Goal: Transaction & Acquisition: Book appointment/travel/reservation

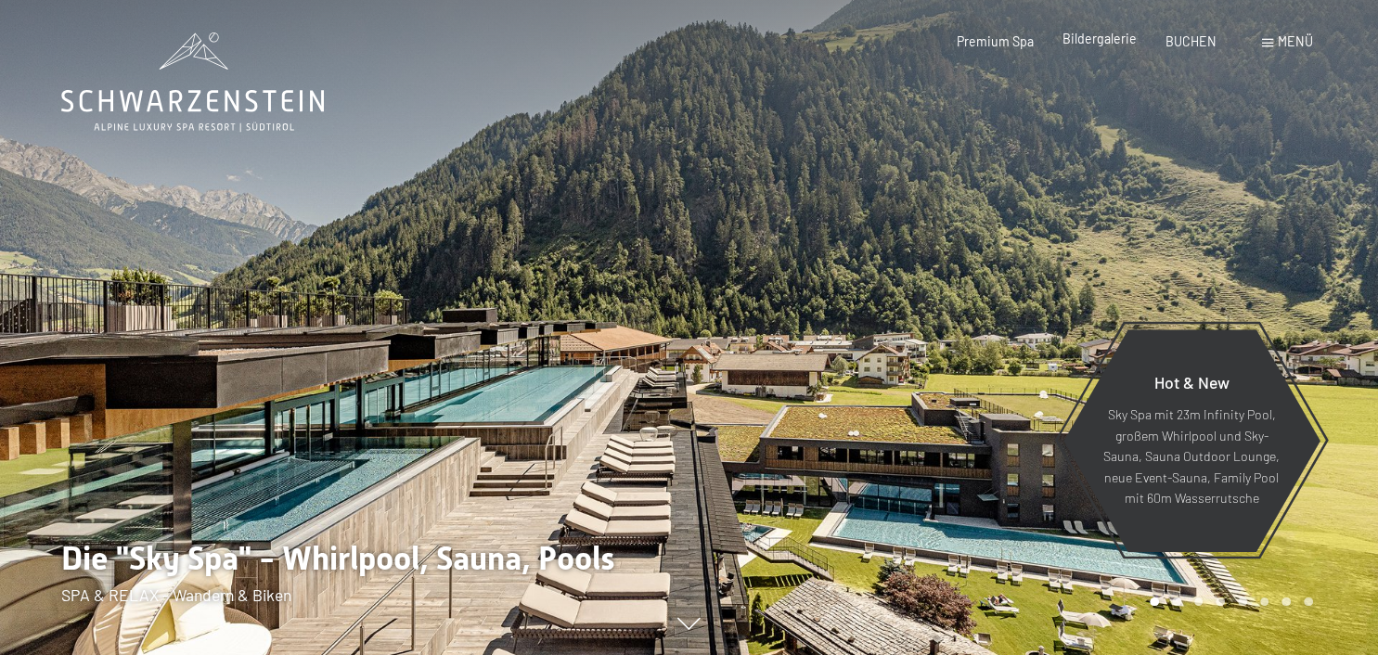
click at [1109, 48] on div "Bildergalerie" at bounding box center [1100, 39] width 74 height 19
click at [1088, 38] on span "Bildergalerie" at bounding box center [1100, 39] width 74 height 16
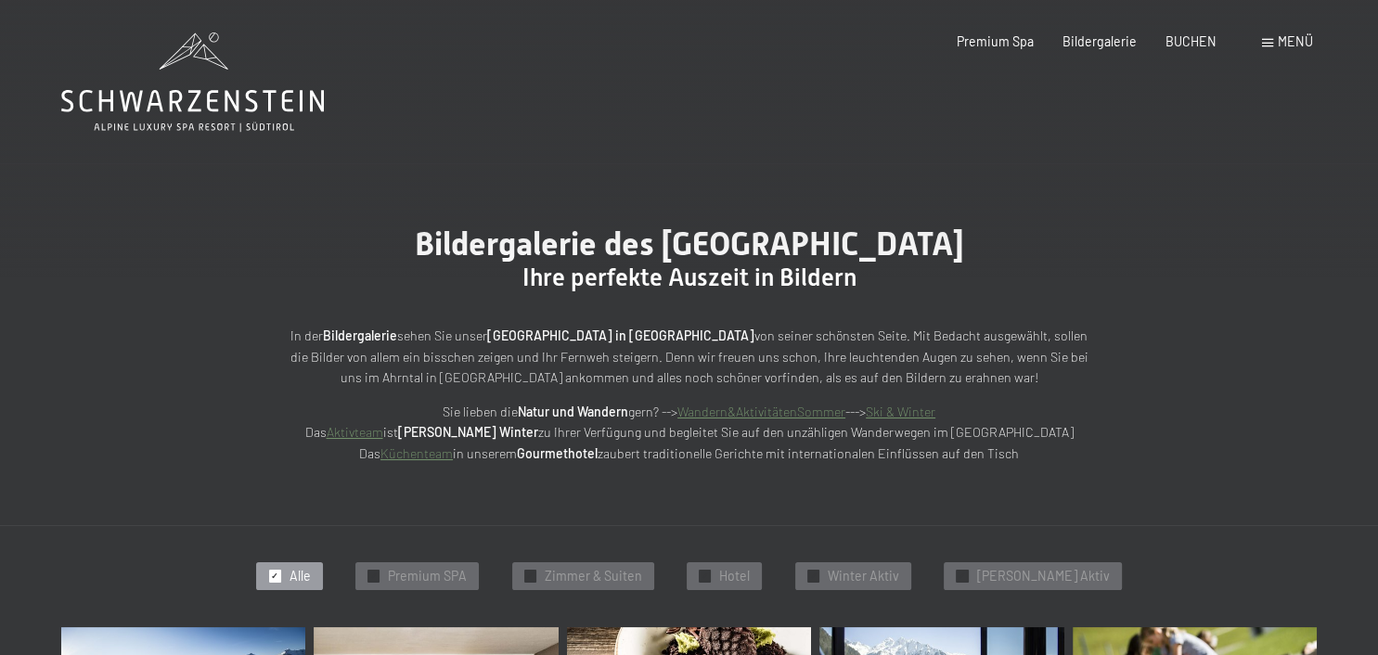
click at [311, 577] on span "Alle" at bounding box center [300, 576] width 21 height 19
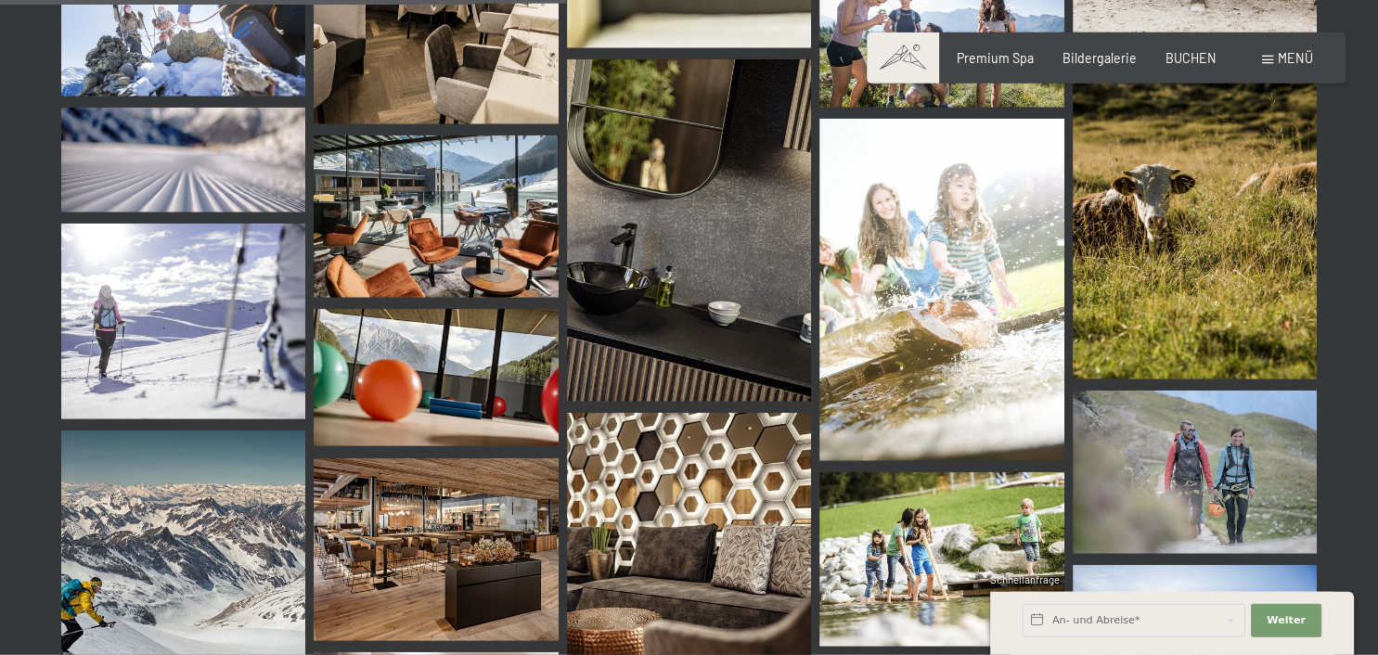
scroll to position [8036, 0]
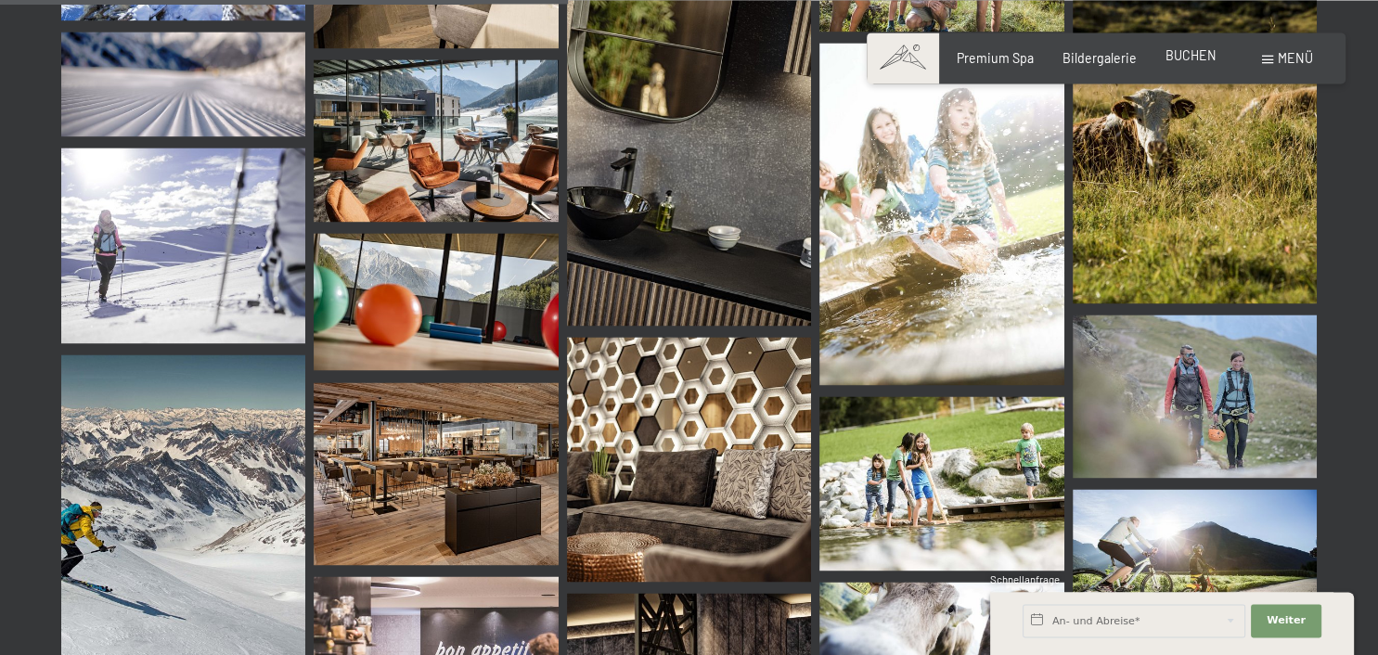
click at [1208, 53] on span "BUCHEN" at bounding box center [1191, 55] width 51 height 16
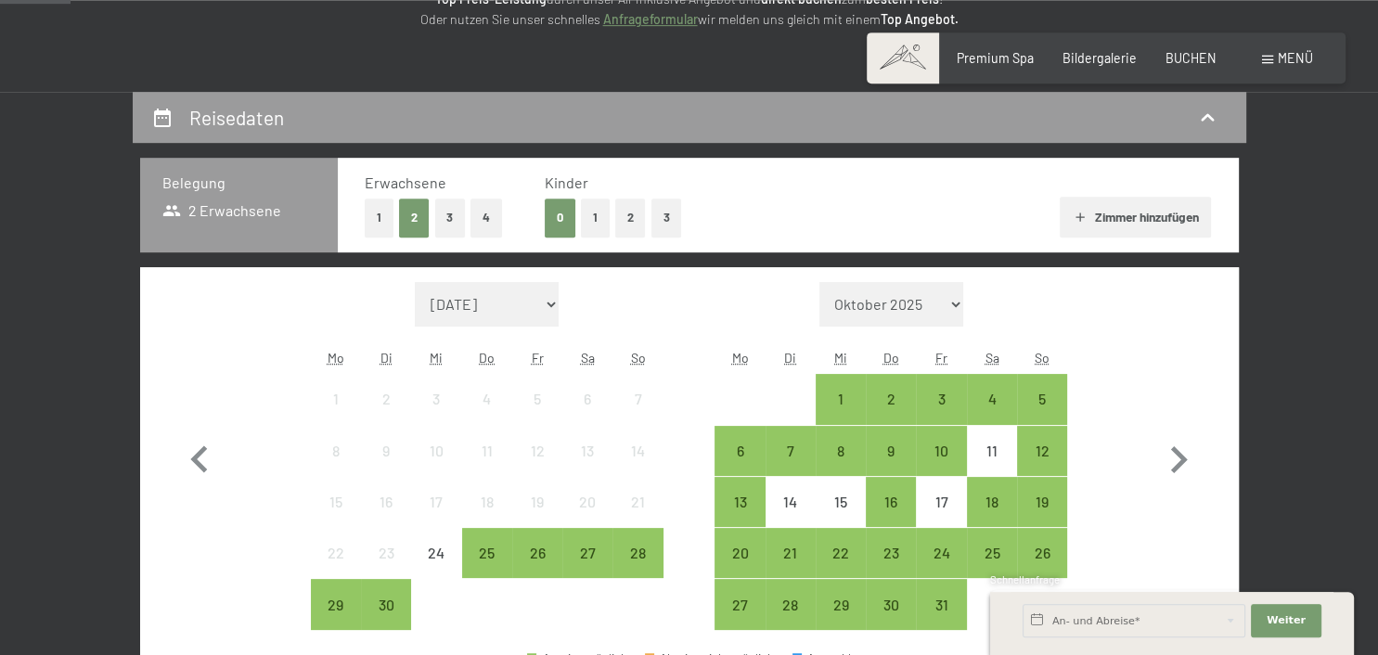
scroll to position [258, 0]
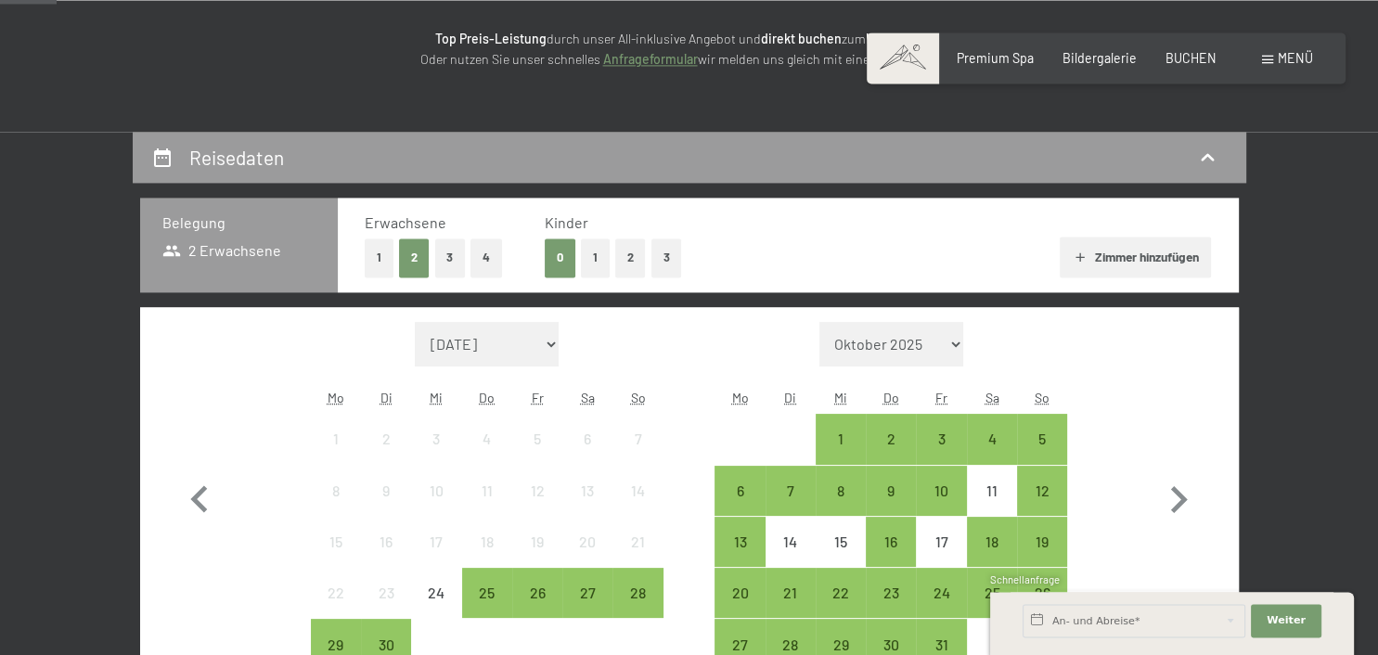
click at [595, 256] on button "1" at bounding box center [595, 258] width 29 height 38
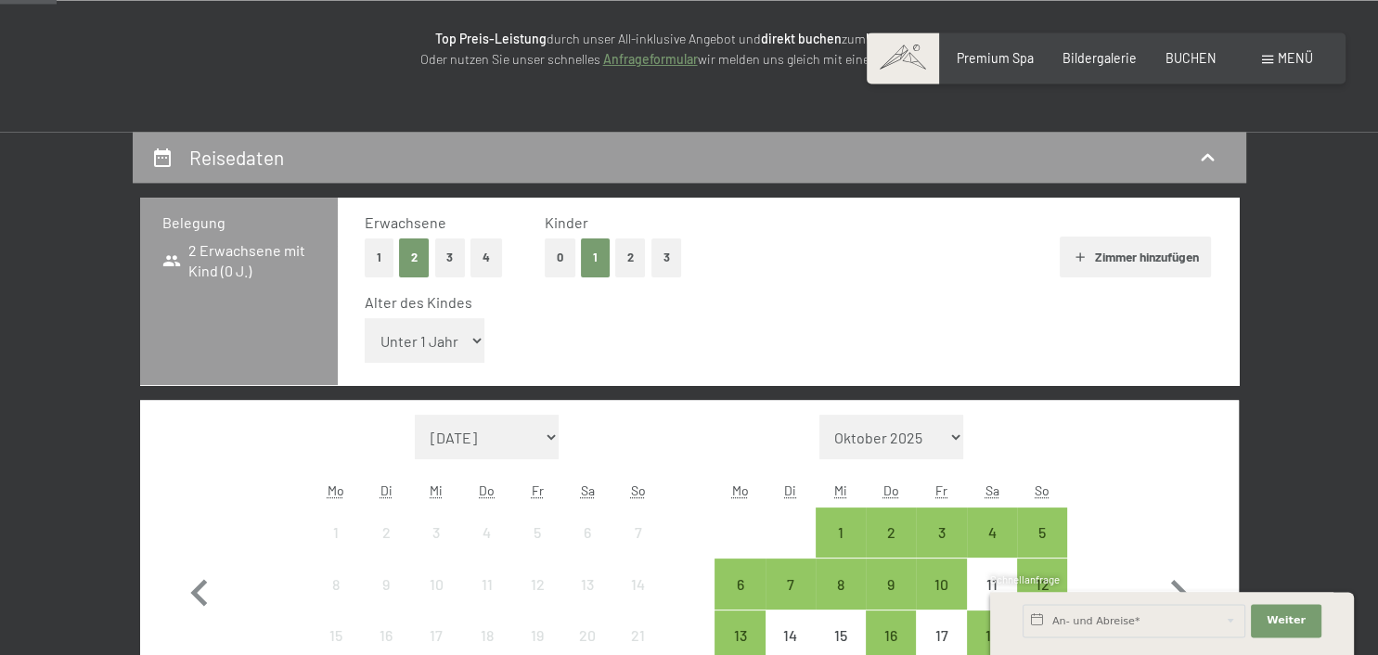
click at [365, 318] on select "Unter 1 Jahr 1 Jahr 2 Jahre 3 Jahre 4 Jahre 5 Jahre 6 Jahre 7 Jahre 8 Jahre 9 J…" at bounding box center [425, 340] width 121 height 45
select select "8"
click option "8 Jahre" at bounding box center [0, 0] width 0 height 0
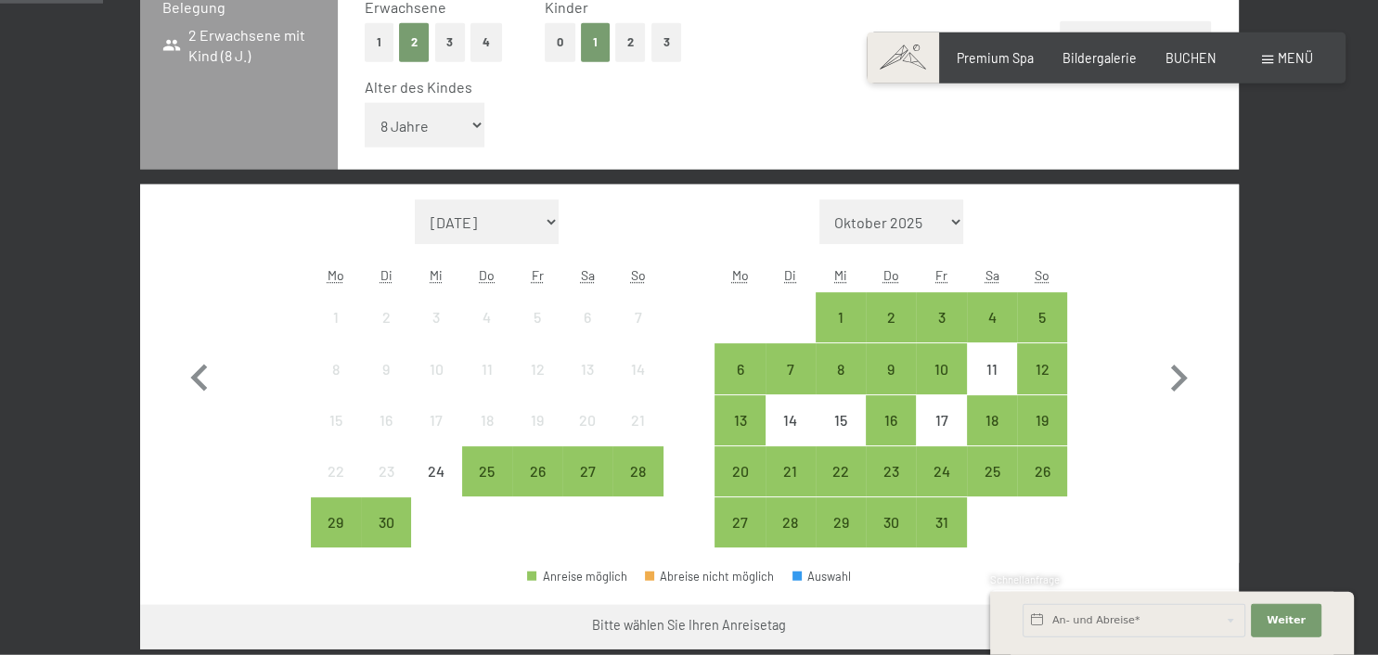
scroll to position [523, 0]
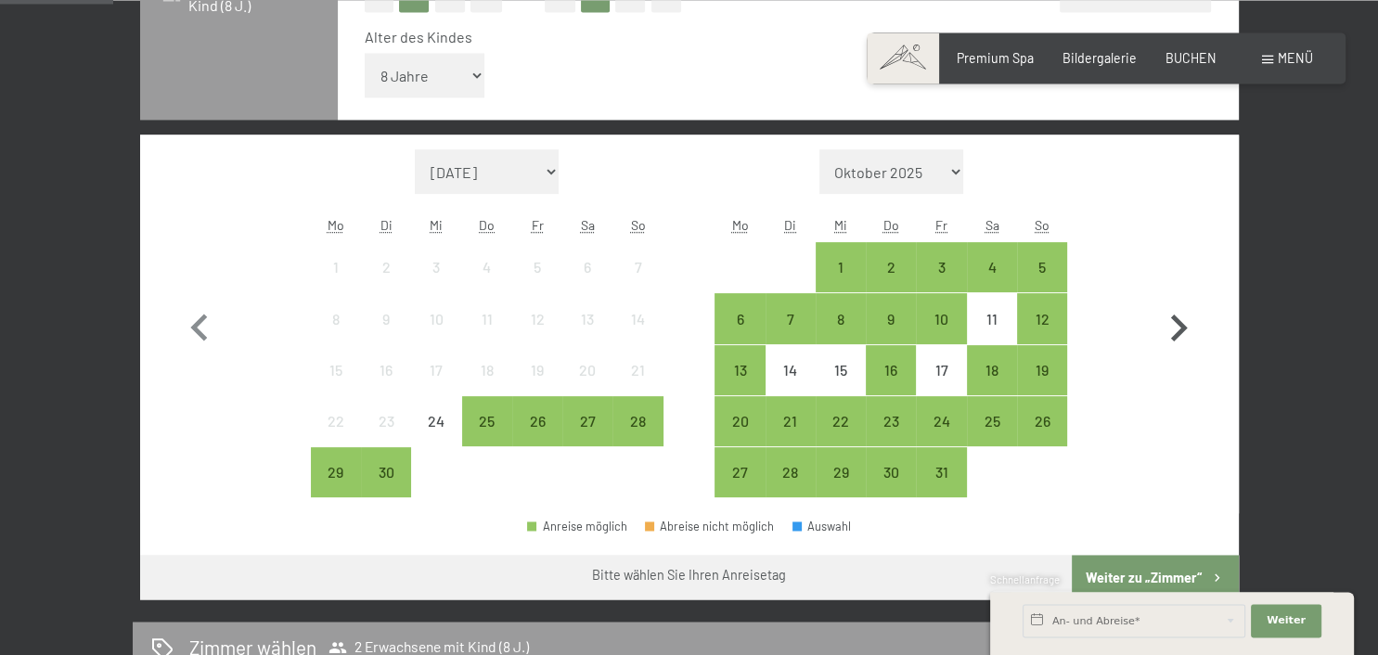
click at [1182, 338] on icon "button" at bounding box center [1179, 329] width 54 height 54
select select "2025-10-01"
select select "2025-11-01"
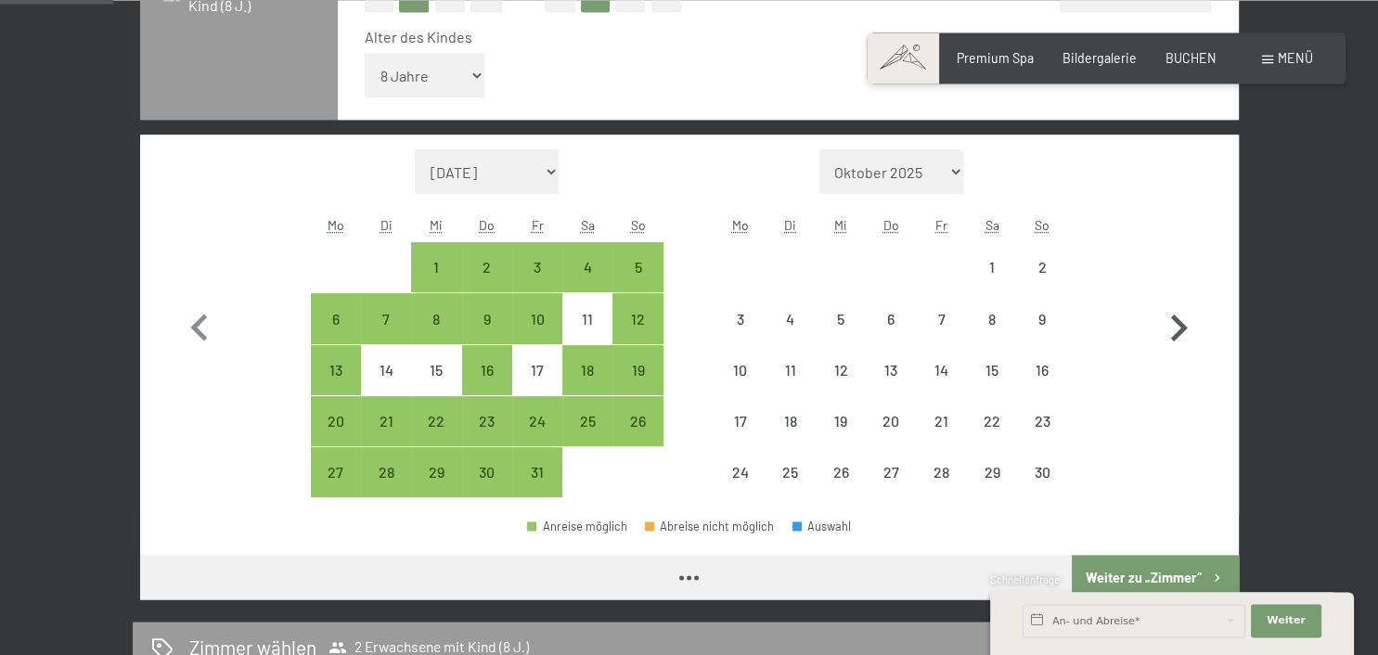
select select "2025-10-01"
select select "2025-11-01"
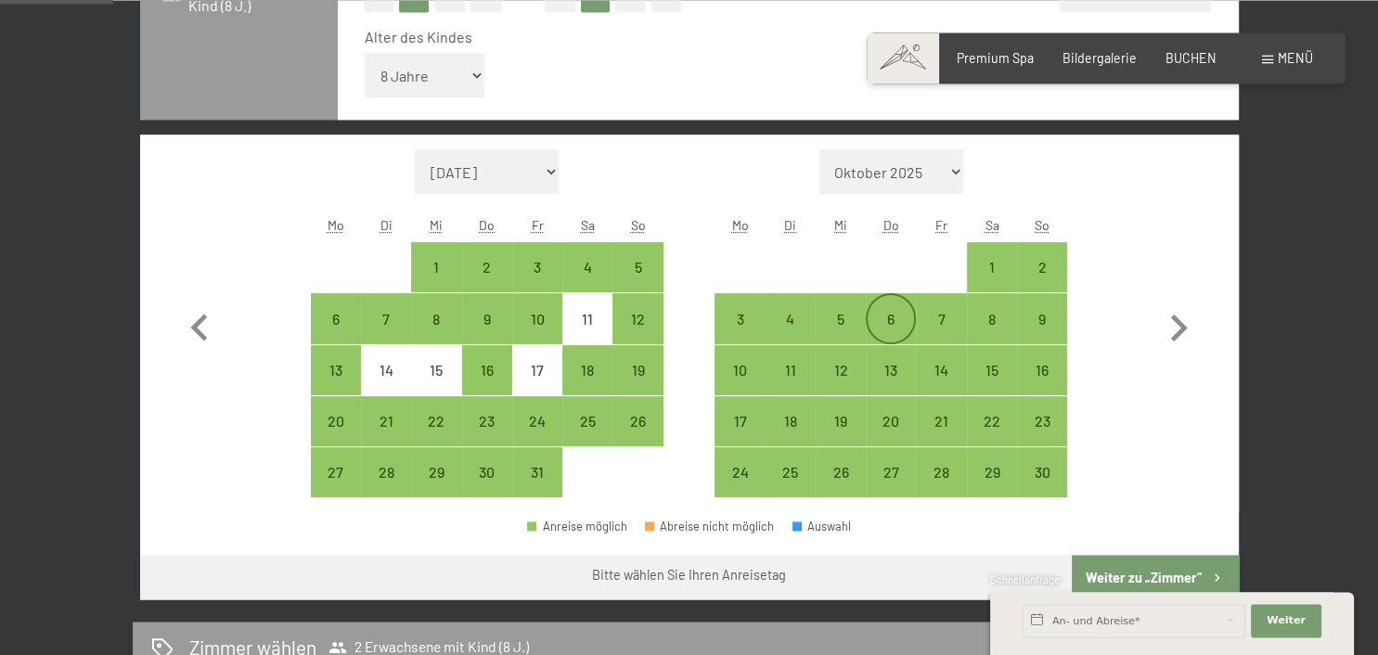
click at [878, 321] on div "6" at bounding box center [891, 335] width 46 height 46
select select "2025-10-01"
select select "2025-11-01"
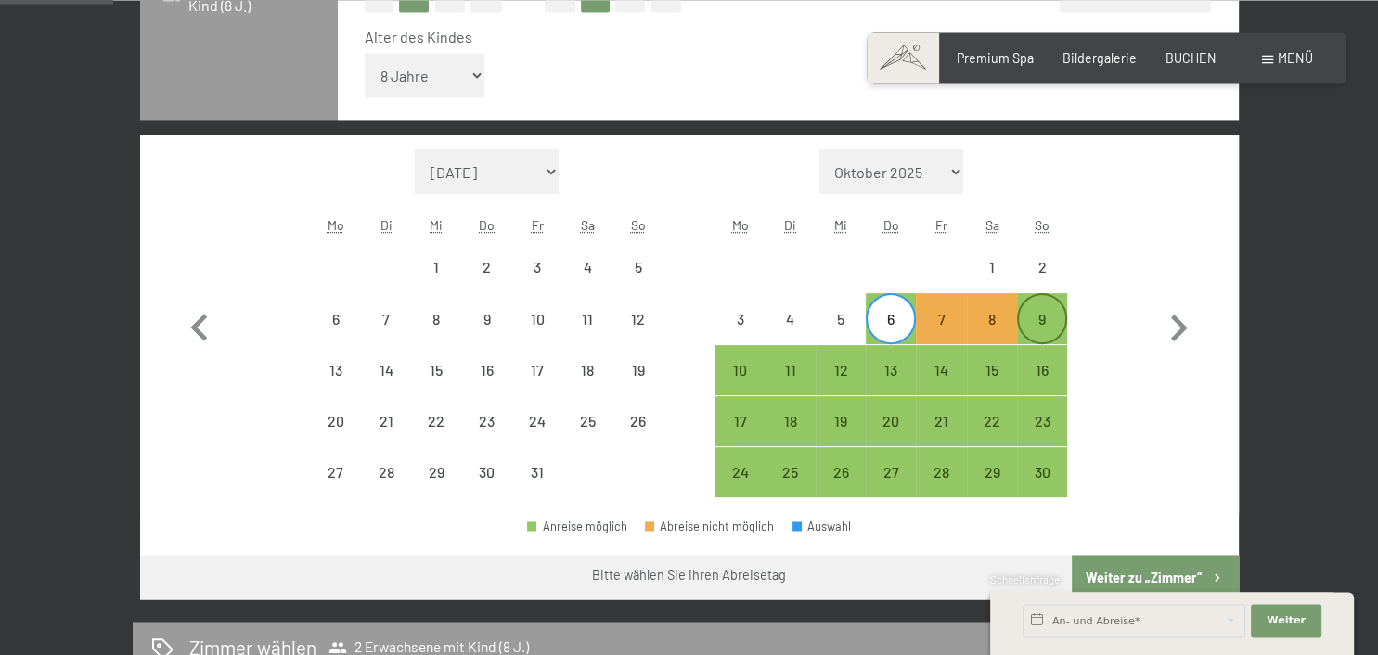
click at [1040, 319] on div "9" at bounding box center [1042, 335] width 46 height 46
select select "2025-10-01"
select select "2025-11-01"
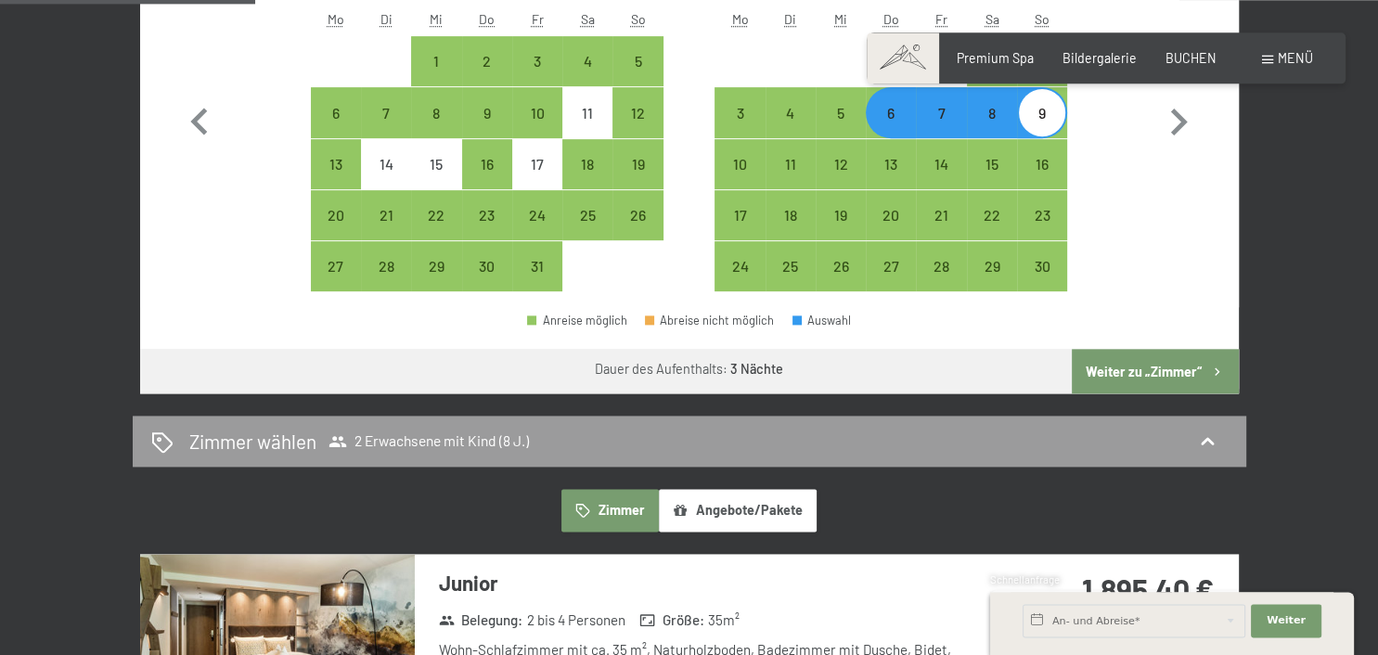
scroll to position [740, 0]
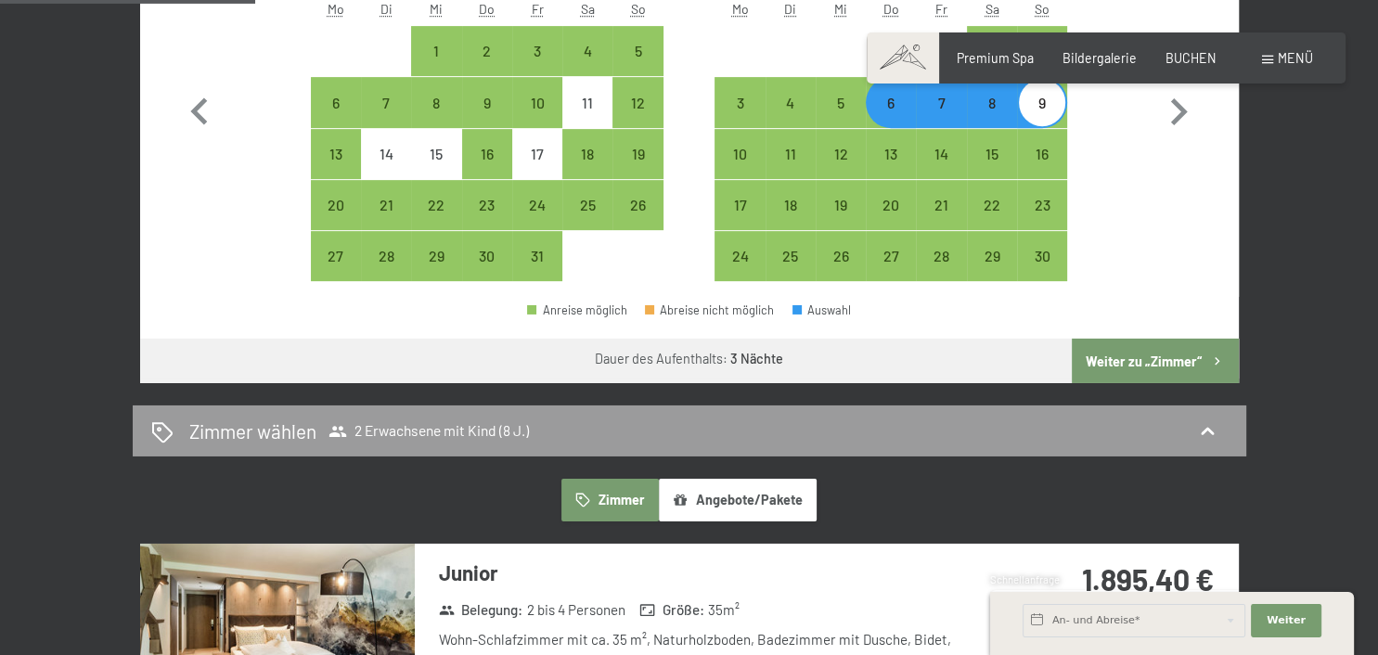
click at [1155, 355] on button "Weiter zu „Zimmer“" at bounding box center [1155, 361] width 166 height 45
select select "2025-10-01"
select select "2025-11-01"
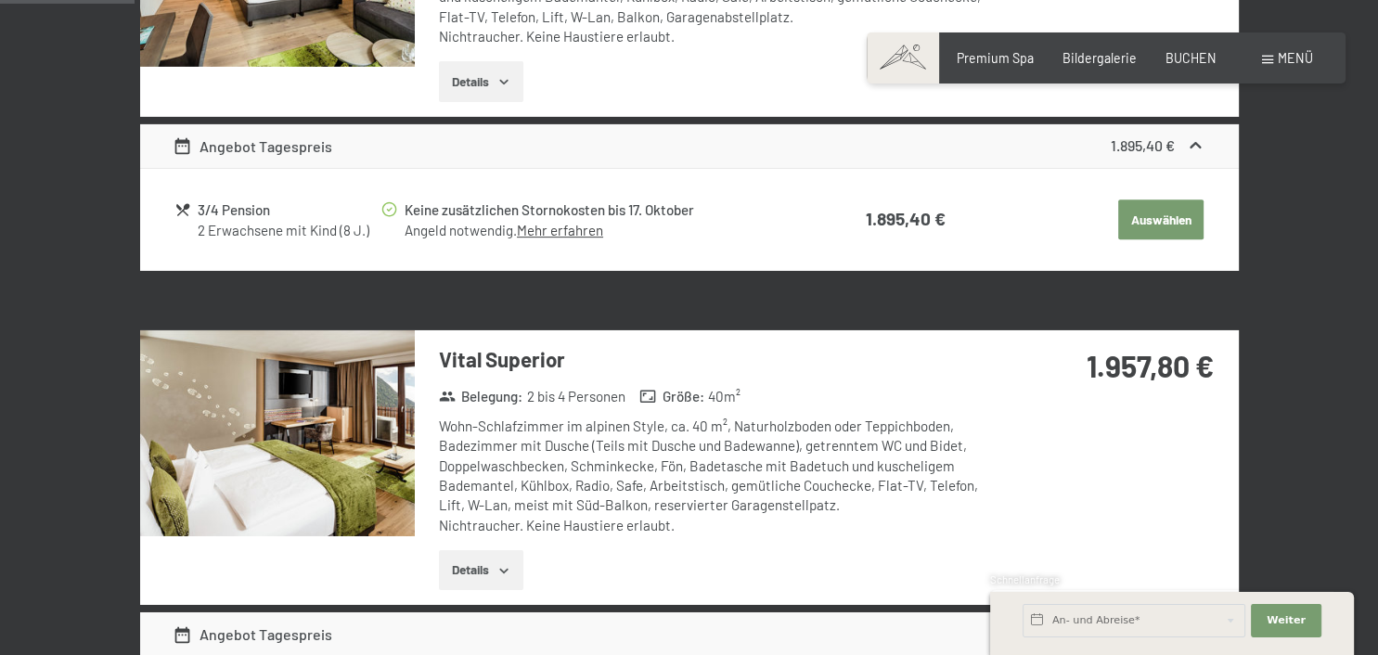
scroll to position [390, 0]
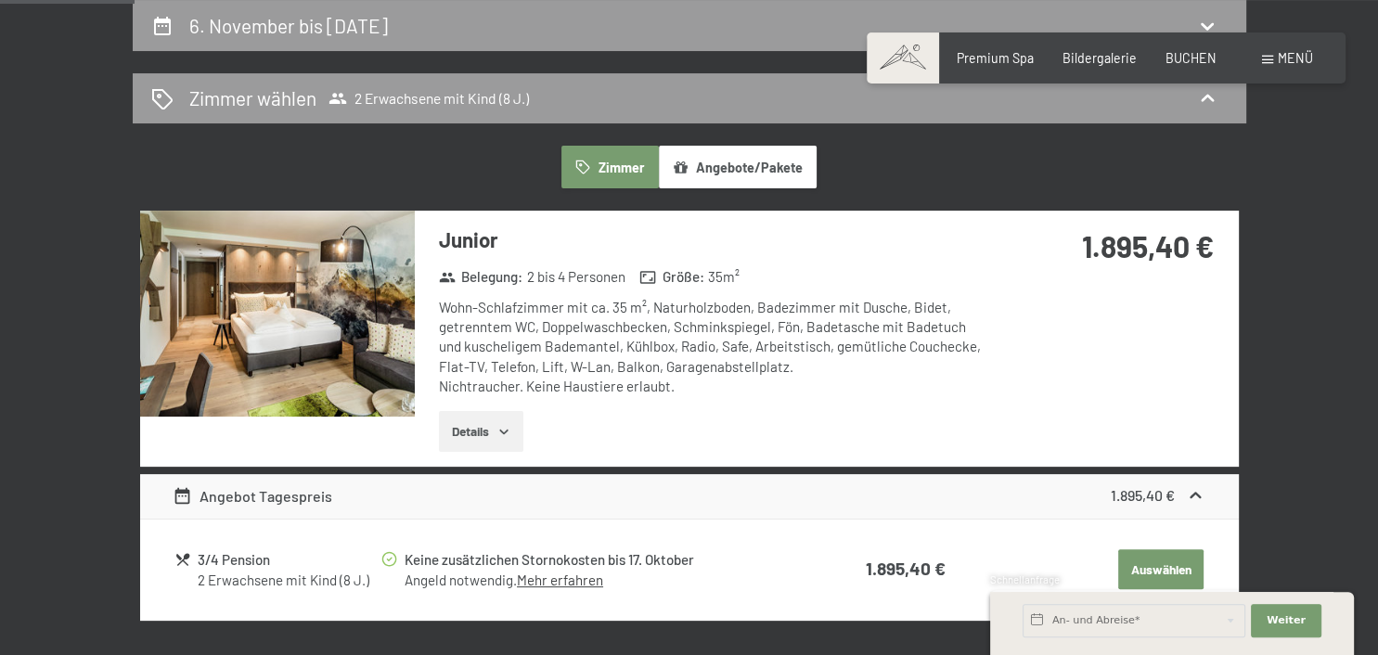
click at [510, 440] on button "Details" at bounding box center [481, 431] width 84 height 41
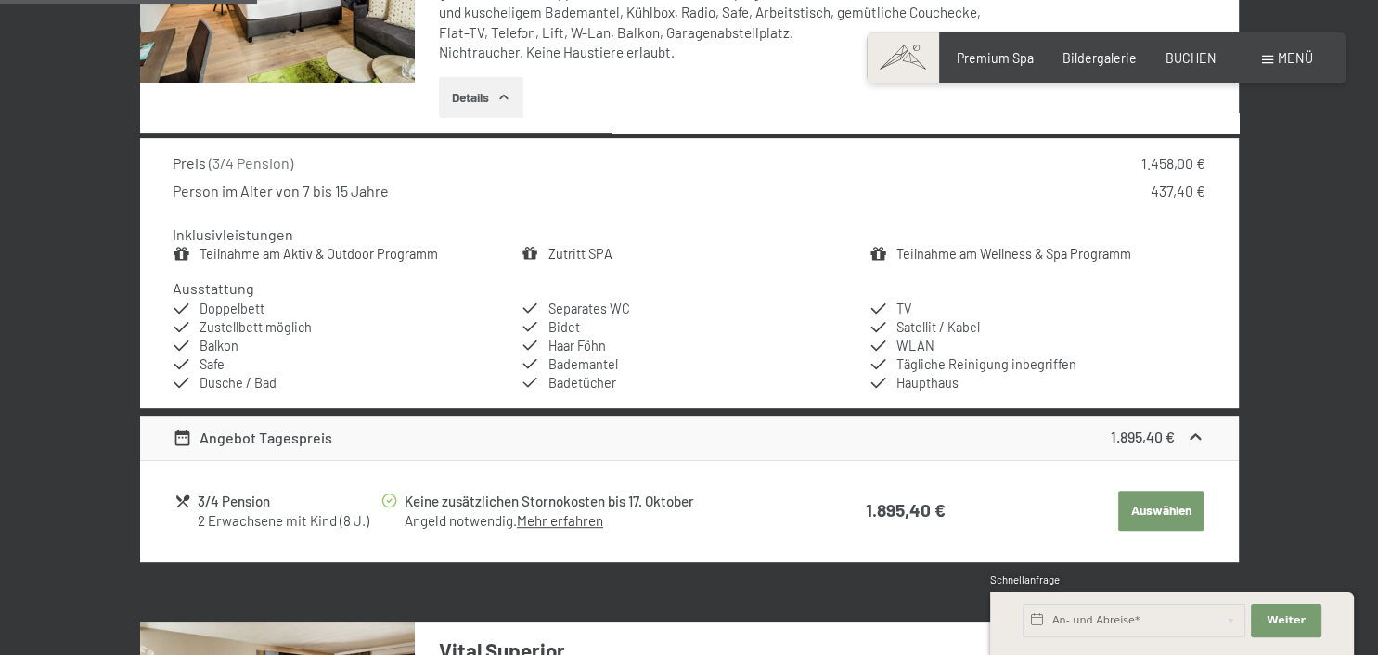
scroll to position [773, 0]
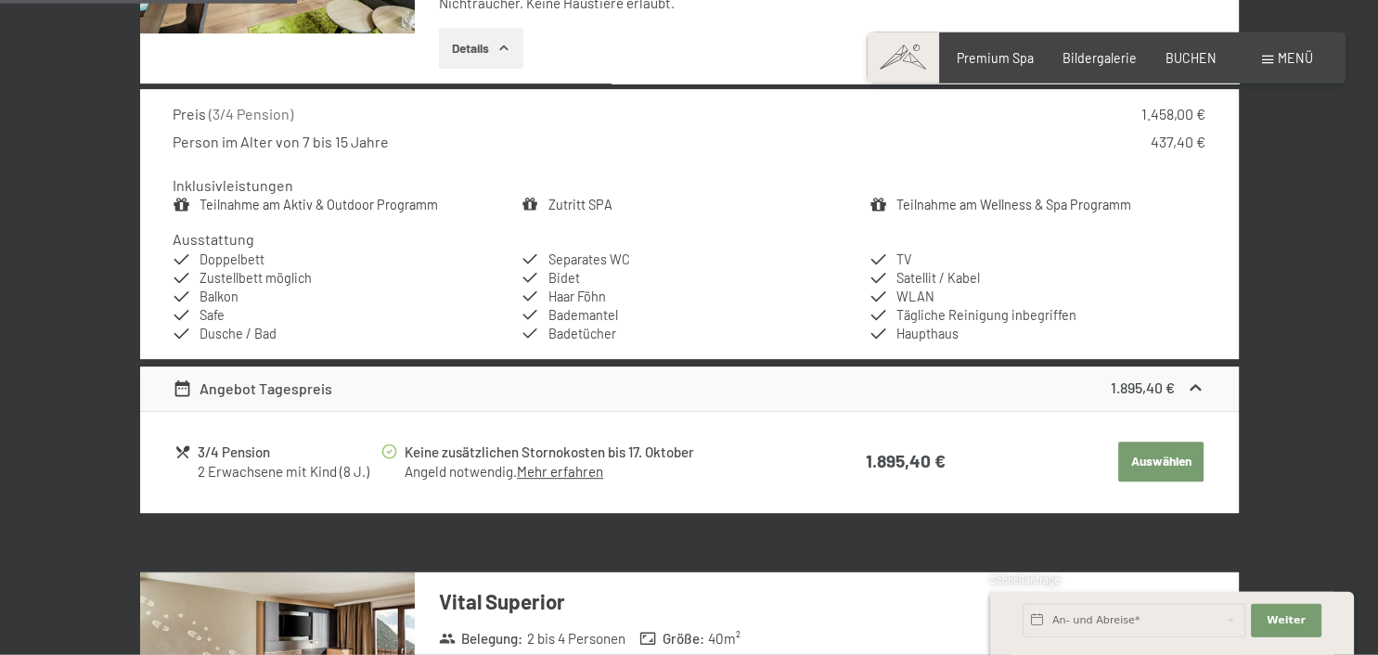
click at [550, 478] on link "Mehr erfahren" at bounding box center [560, 471] width 86 height 17
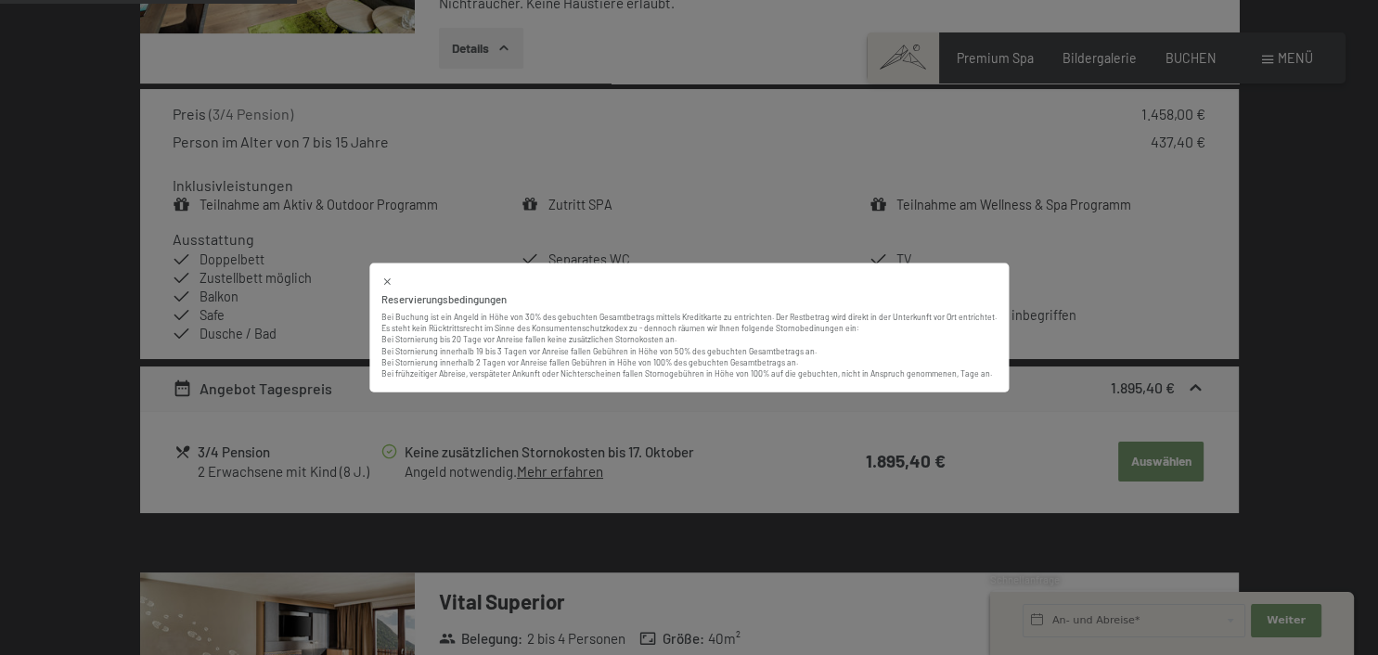
click at [730, 458] on div "Reservierungsbedingungen Bei Buchung ist ein Angeld in Höhe von 30% des gebucht…" at bounding box center [689, 327] width 1378 height 655
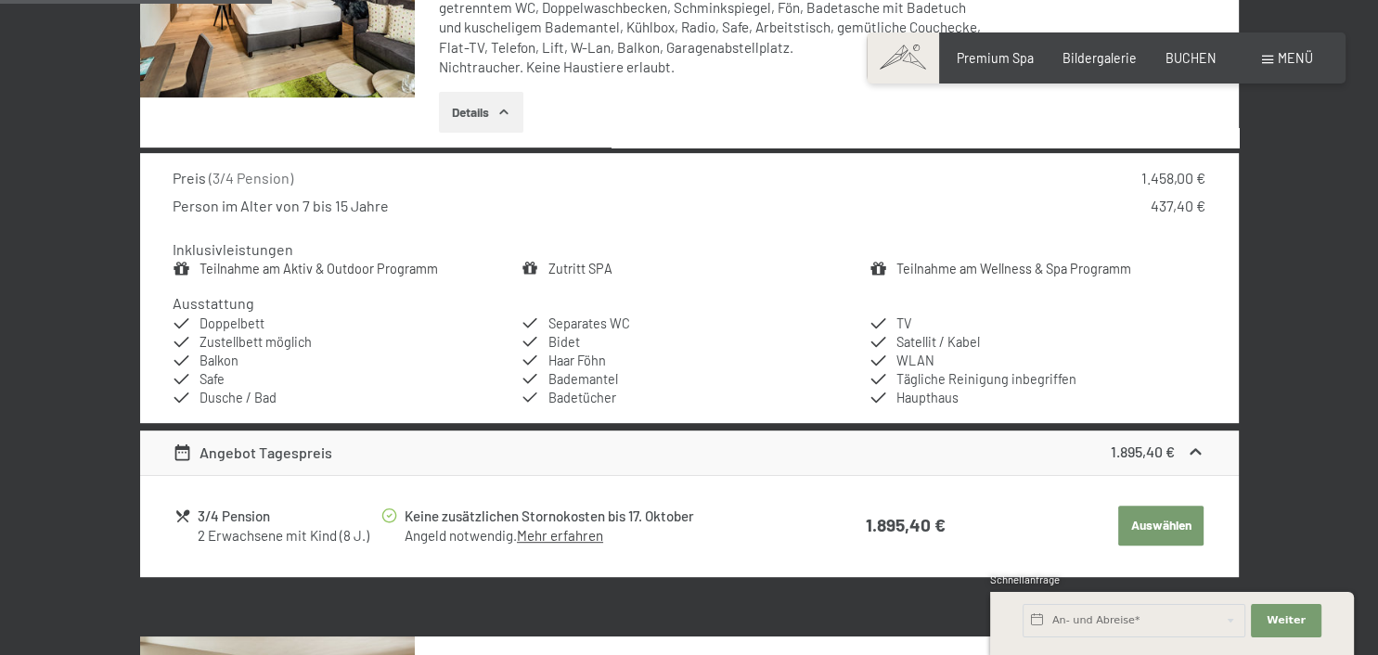
scroll to position [715, 0]
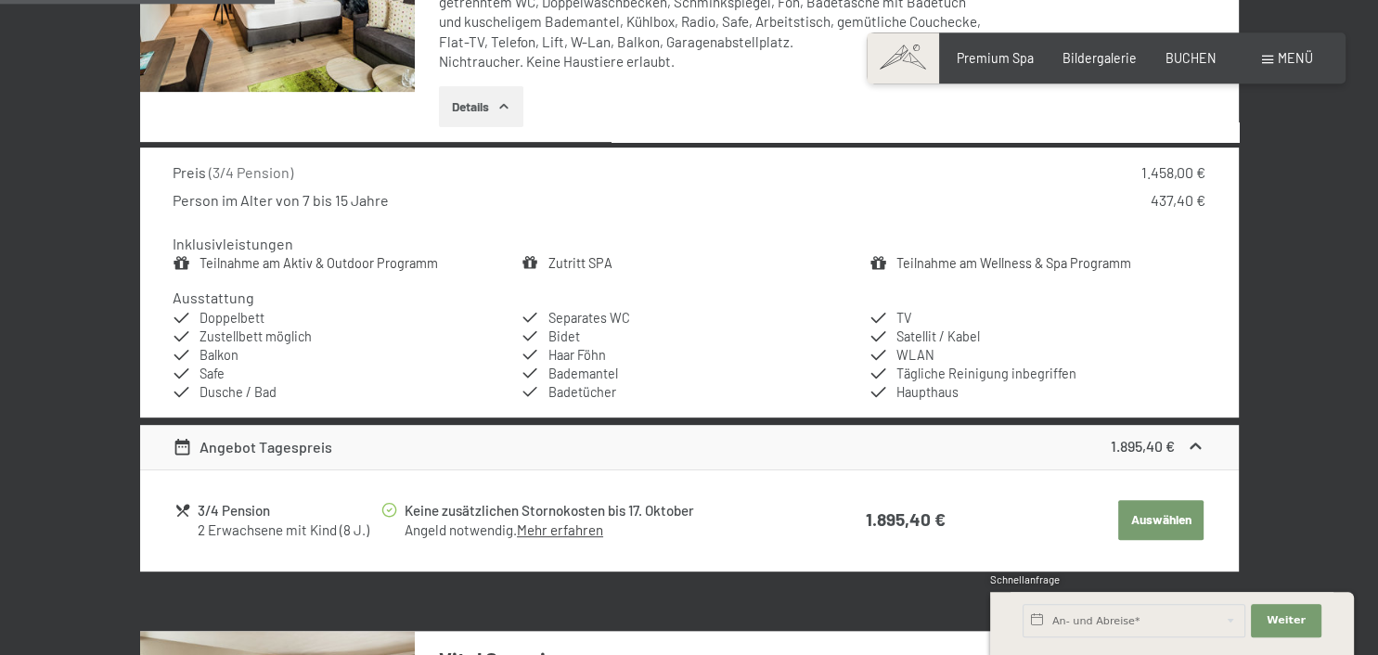
click at [1170, 513] on button "Auswählen" at bounding box center [1160, 520] width 85 height 41
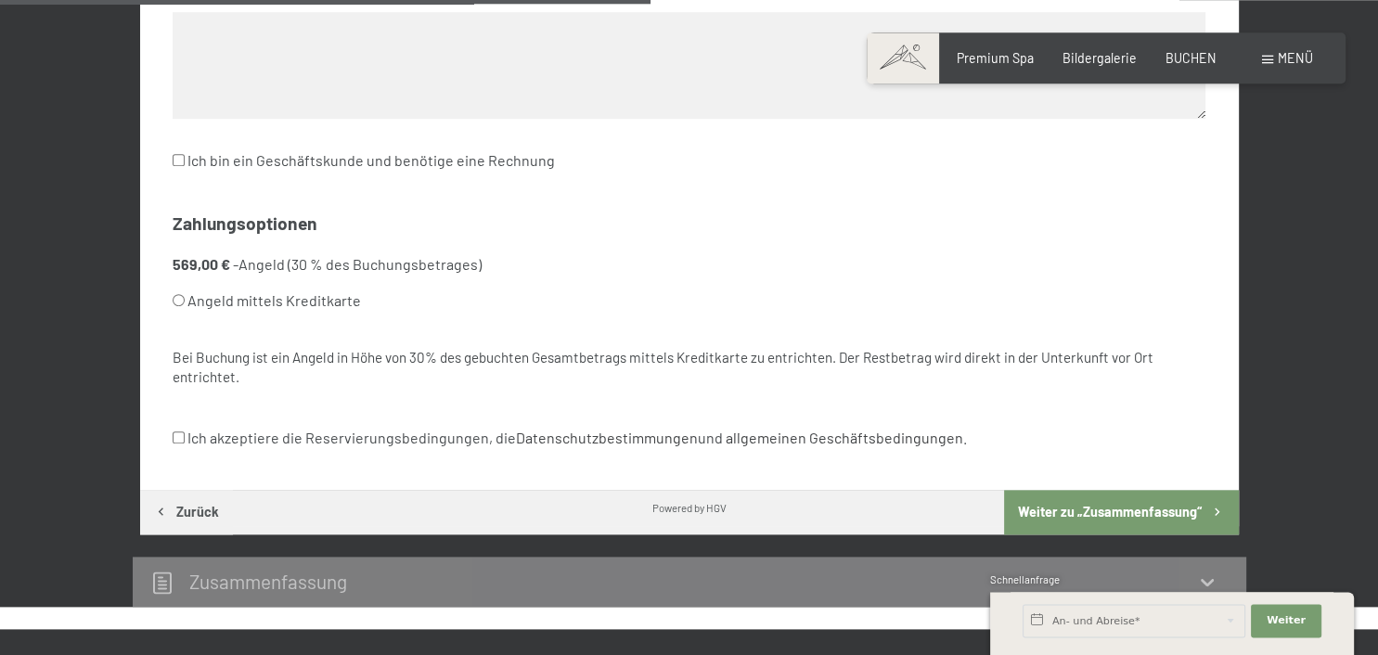
scroll to position [1027, 0]
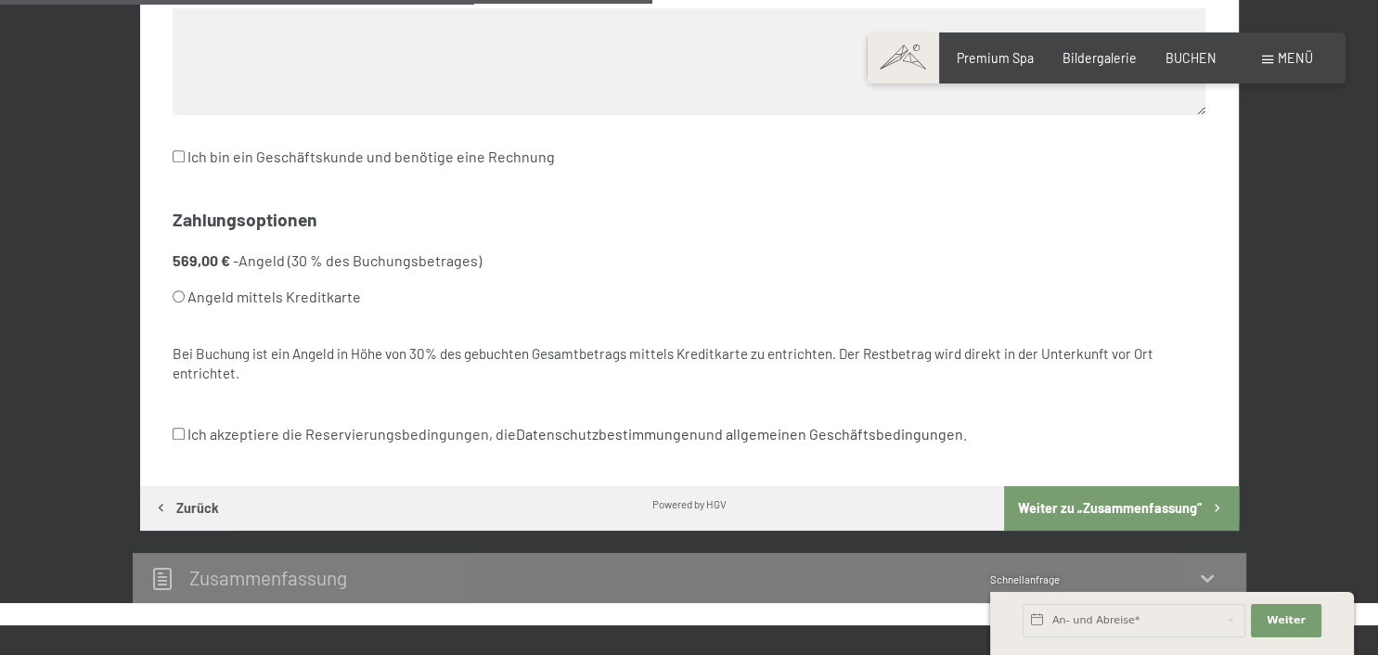
click at [180, 295] on input "Angeld mittels Kreditkarte" at bounding box center [179, 297] width 12 height 12
radio input "true"
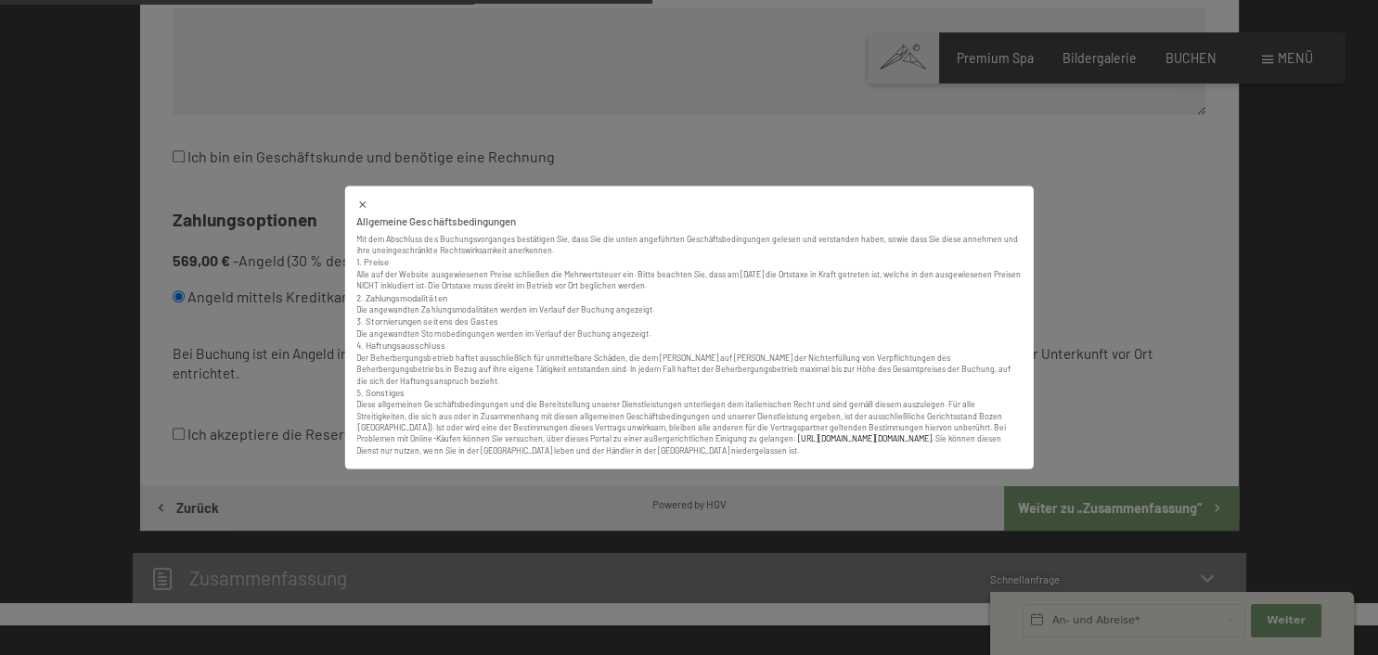
click at [750, 436] on body "Buchen Anfragen Premium Spa Bildergalerie BUCHEN Menü DE IT EN Gutschein Bilder…" at bounding box center [689, 401] width 1378 height 2856
click at [178, 436] on div "Allgemeine Geschäftsbedingungen Mit dem Abschluss des Buchungsvorganges bestäti…" at bounding box center [689, 327] width 1378 height 655
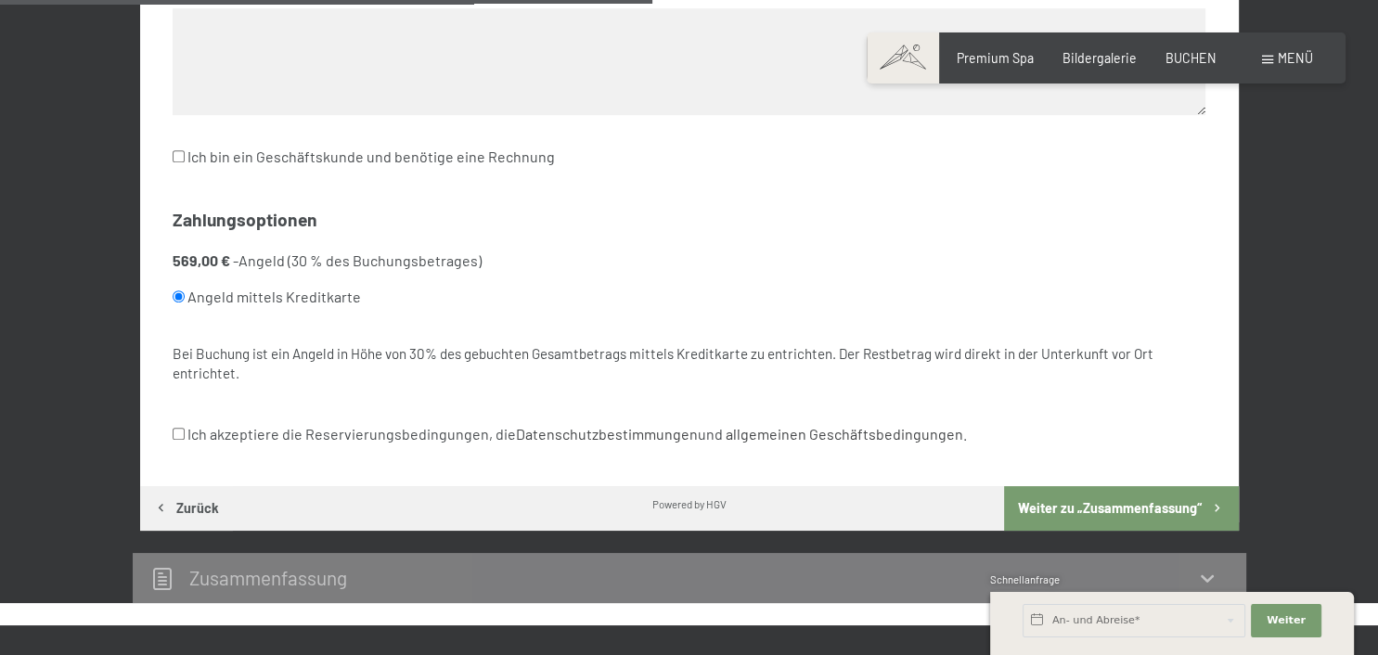
click at [178, 428] on input "Ich akzeptiere die Reservierungsbedingungen, die Datenschutzbestimmungen und al…" at bounding box center [179, 434] width 12 height 12
checkbox input "true"
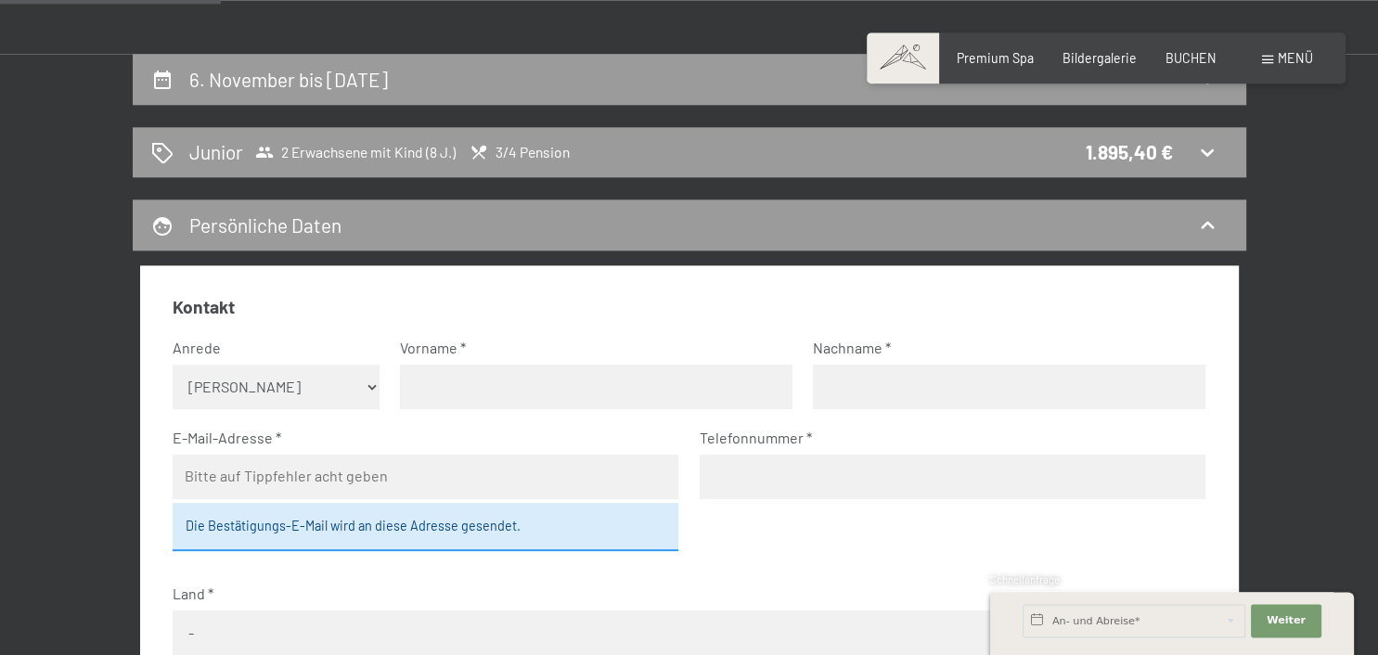
scroll to position [330, 0]
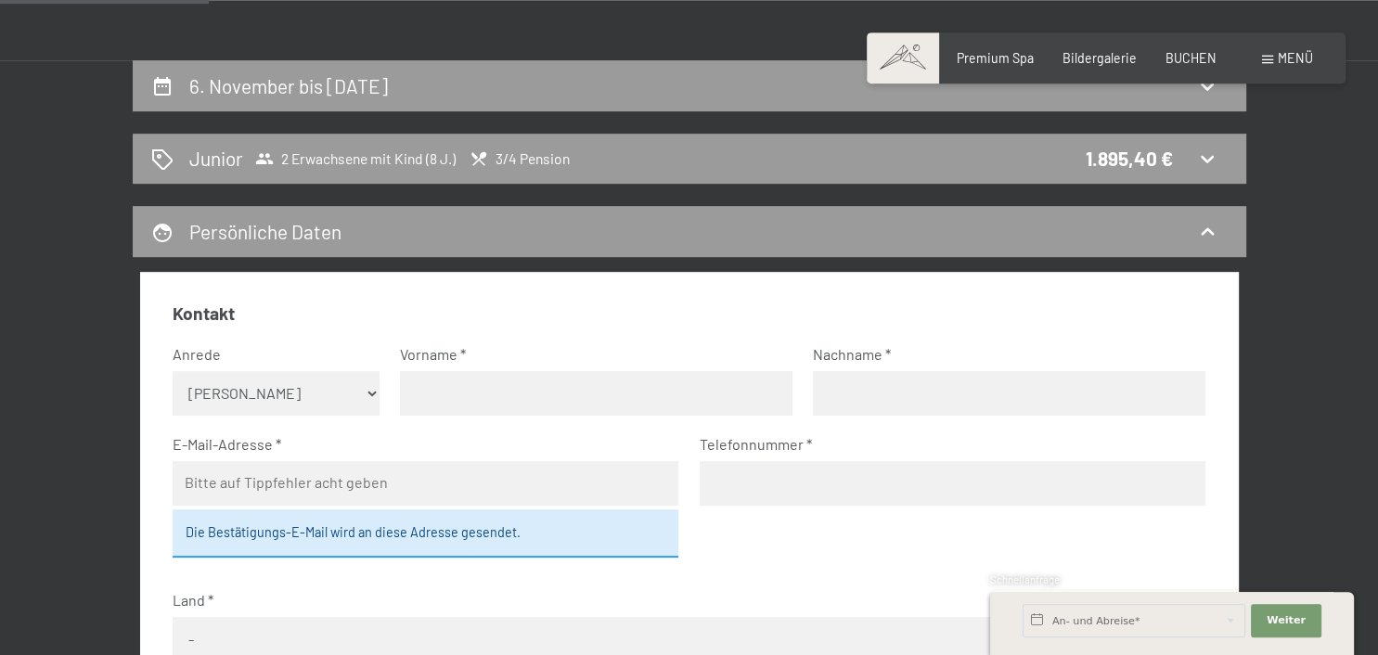
click at [173, 371] on select "Keine Angabe Frau Herr" at bounding box center [276, 393] width 207 height 45
select select "m"
click option "Herr" at bounding box center [0, 0] width 0 height 0
click at [545, 394] on input "text" at bounding box center [596, 393] width 393 height 45
type input "Stefan"
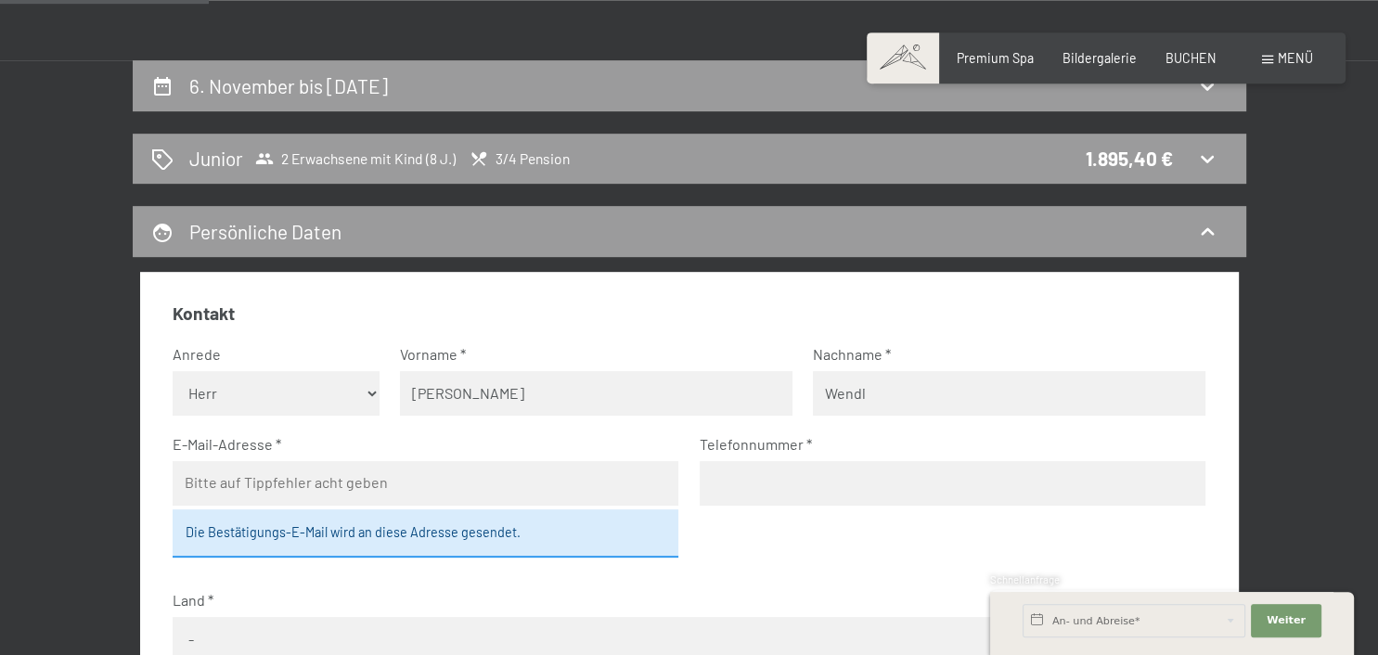
type input "Wendl"
type input "stefan@wendl.de"
click at [809, 482] on input "tel" at bounding box center [953, 483] width 506 height 45
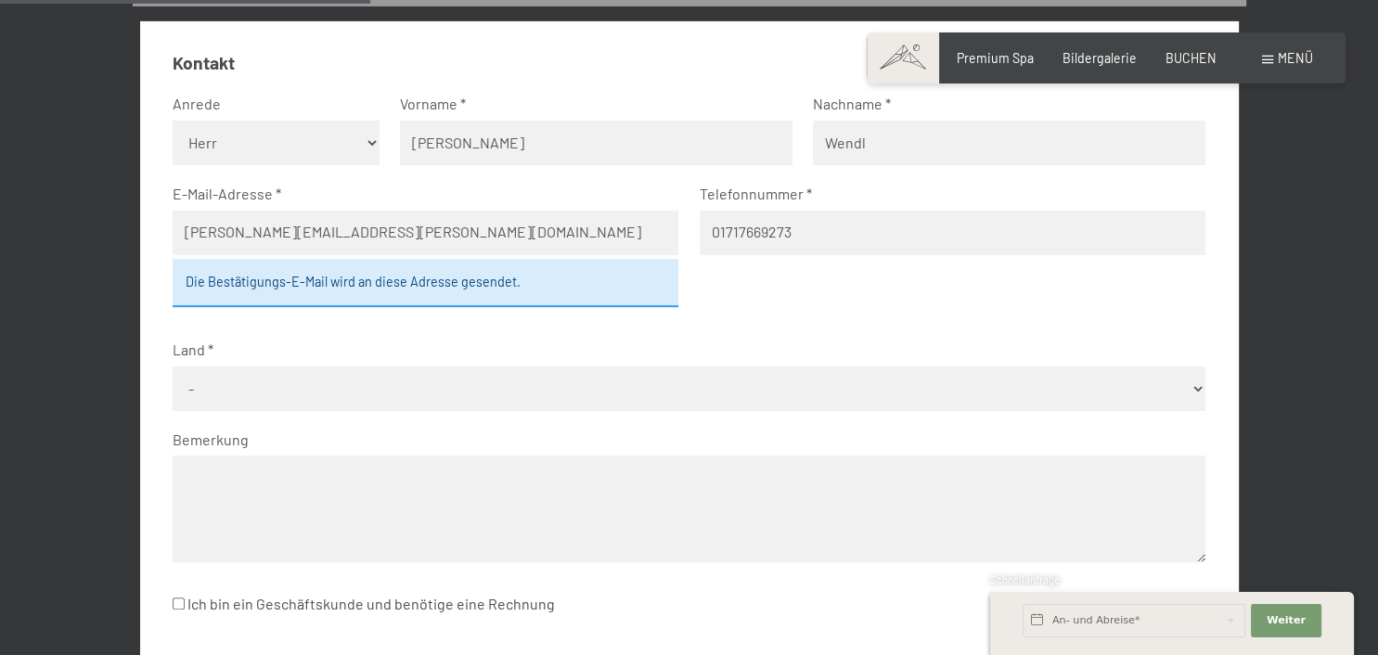
scroll to position [584, 0]
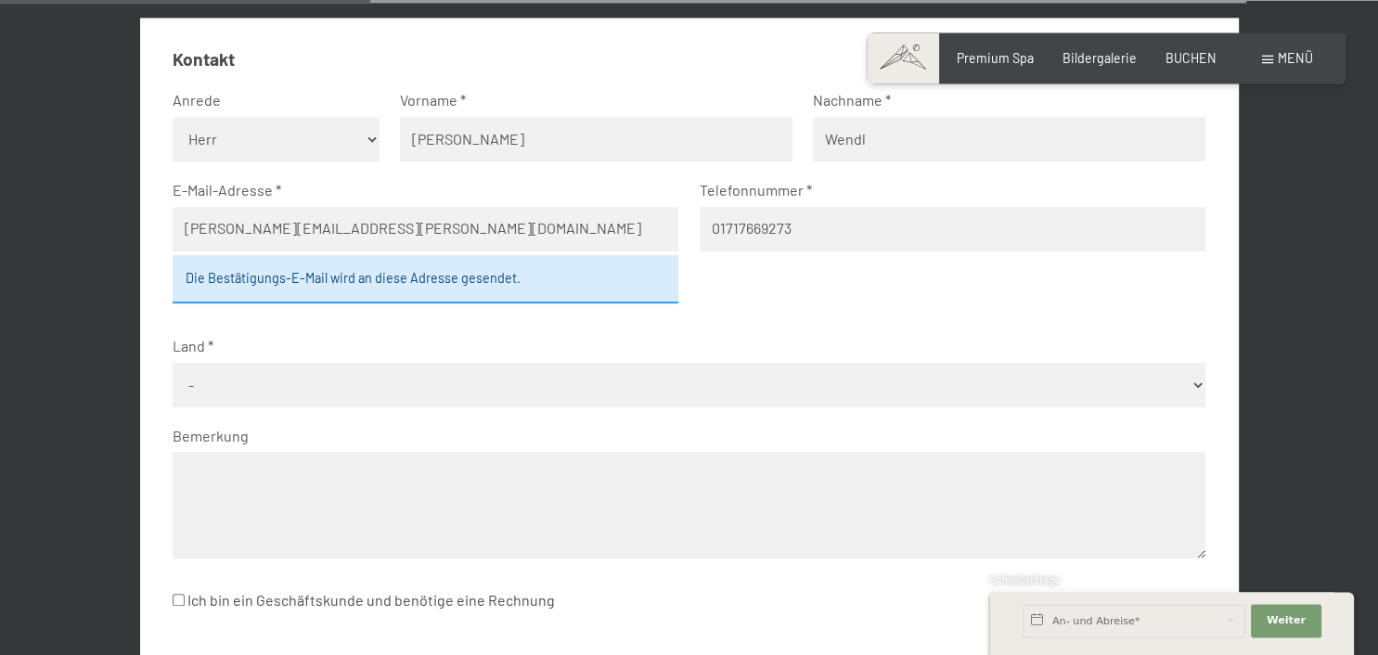
type input "01717669273"
click at [173, 363] on select "- Deutschland Österreich Schweiz Italien Niederlande Belgien Vereinigtes Königr…" at bounding box center [689, 385] width 1033 height 45
select select "DEU"
click option "Deutschland" at bounding box center [0, 0] width 0 height 0
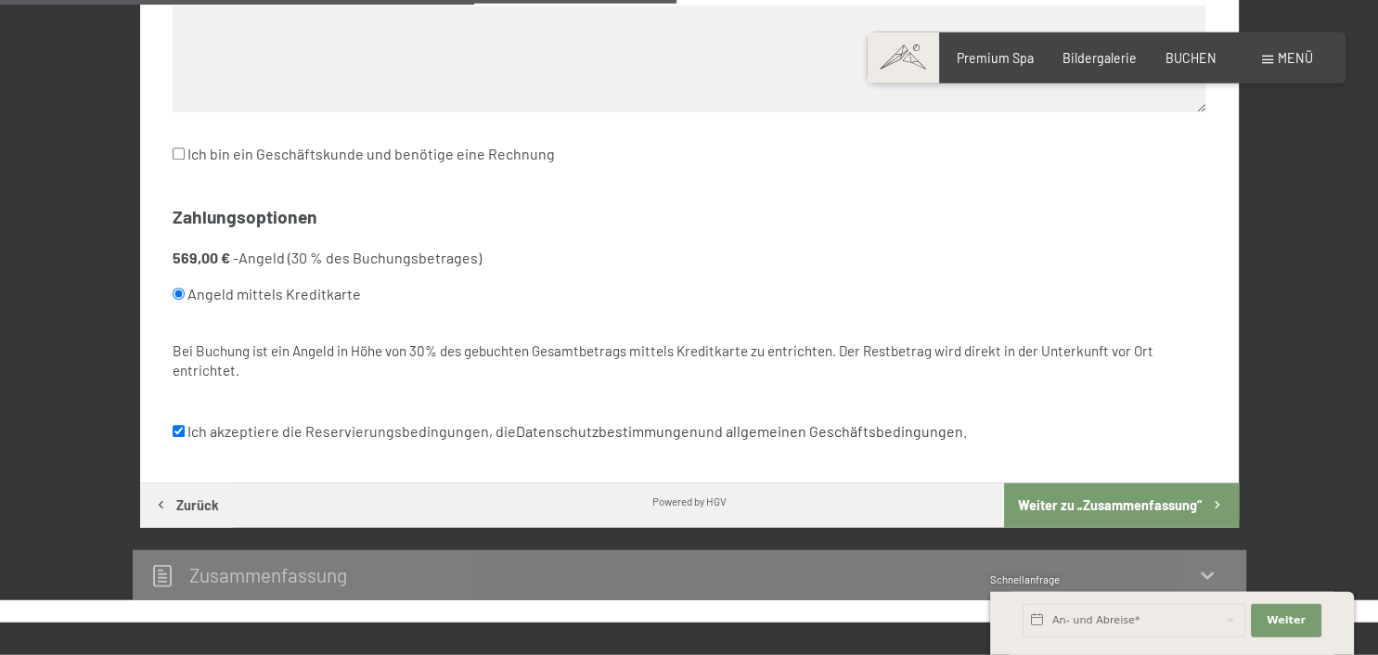
scroll to position [1086, 0]
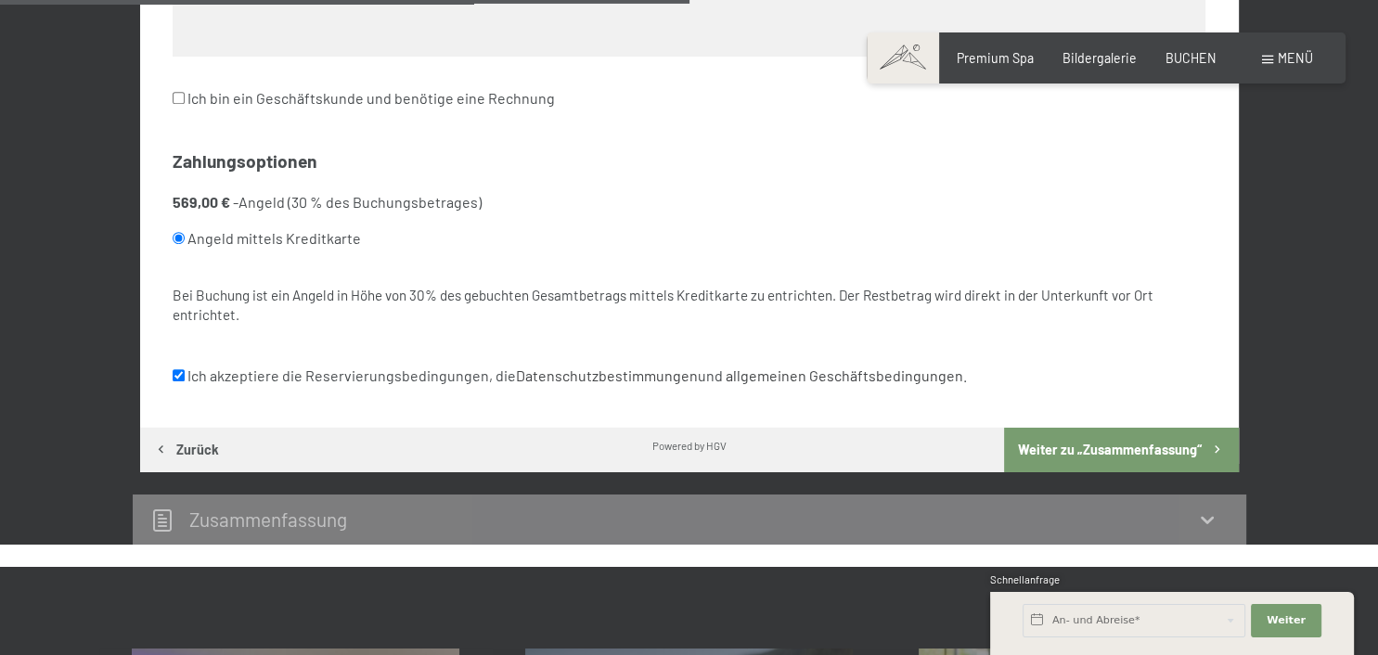
click at [1167, 442] on button "Weiter zu „Zusammen­fassung“" at bounding box center [1121, 450] width 234 height 45
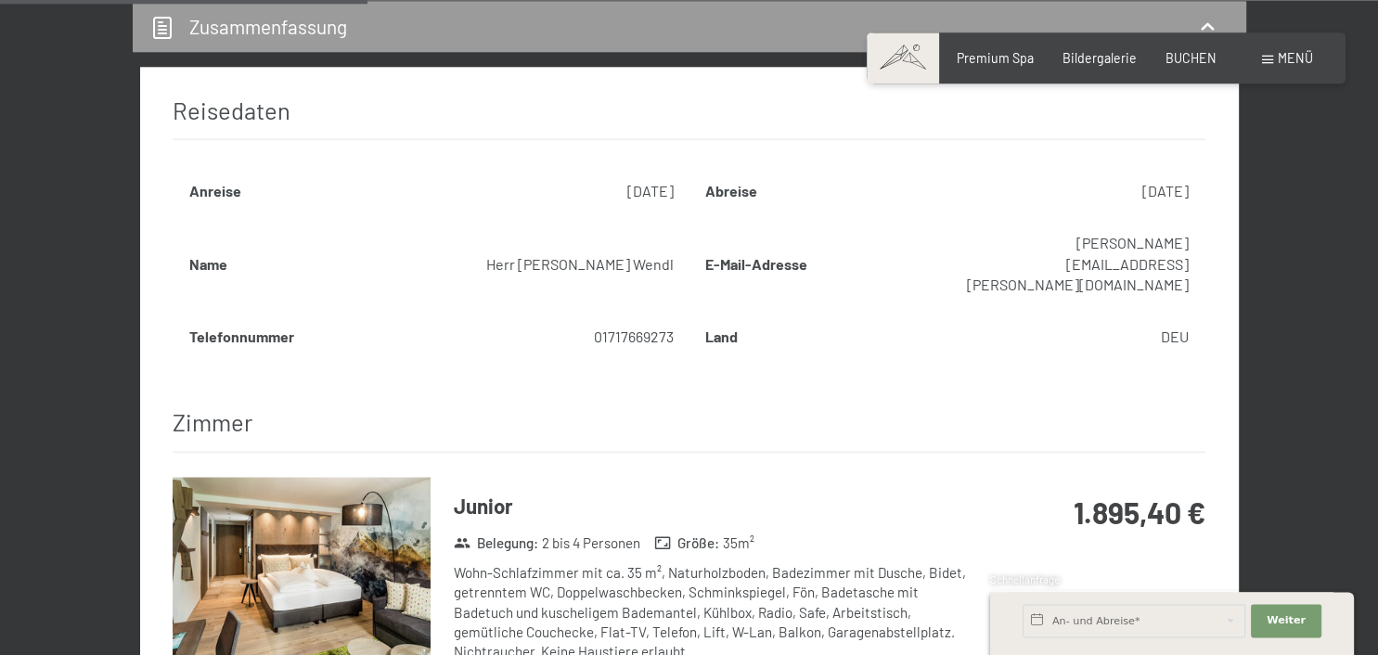
scroll to position [586, 0]
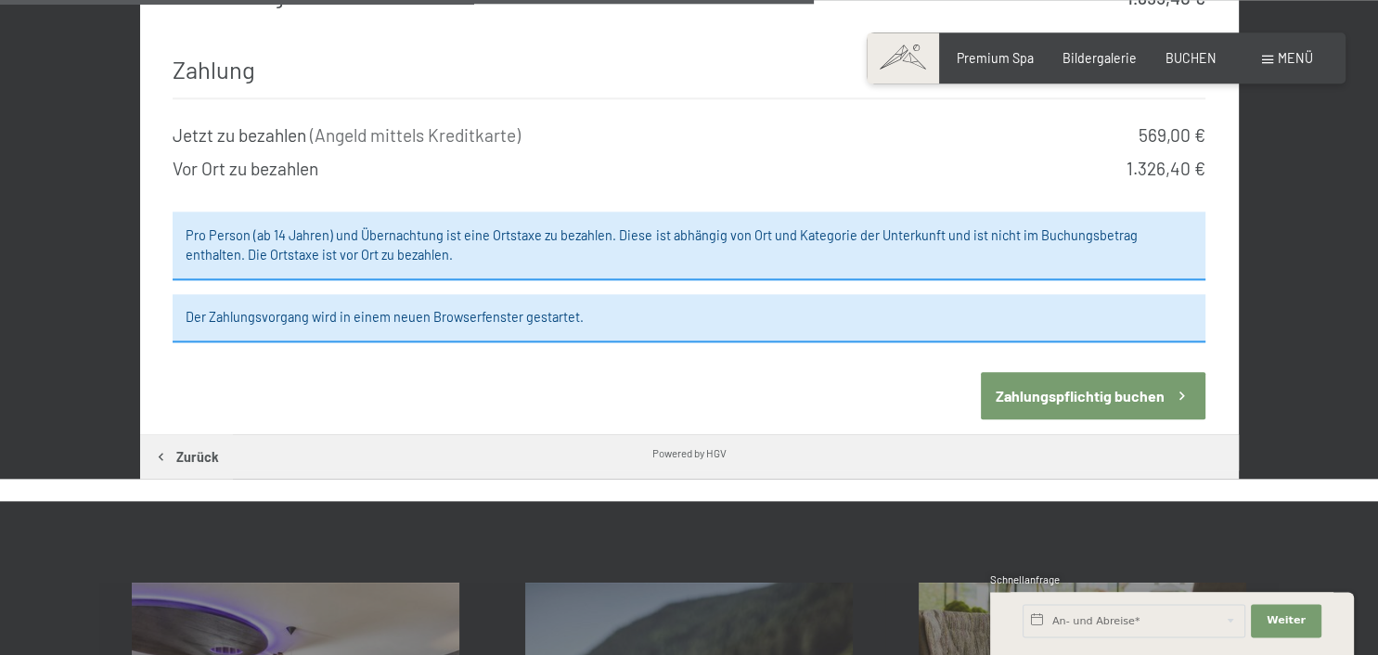
scroll to position [1699, 0]
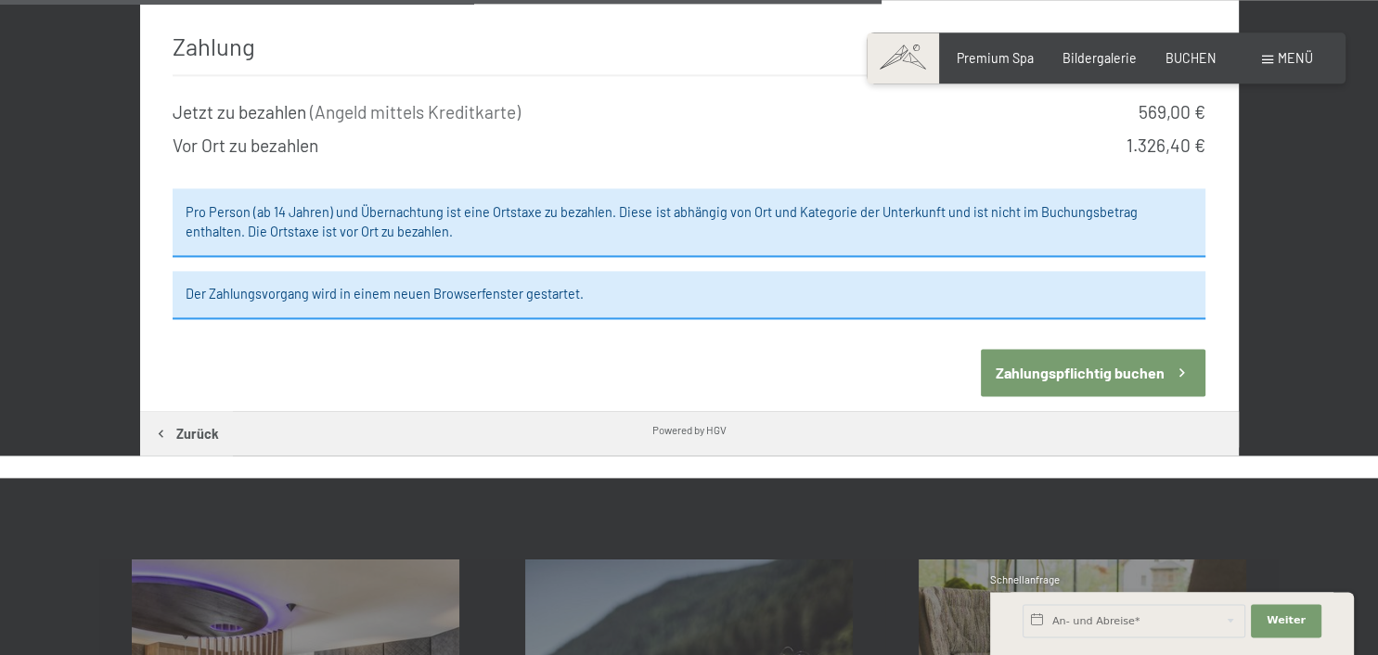
click at [1132, 349] on button "Zahlungspflichtig buchen" at bounding box center [1093, 372] width 225 height 47
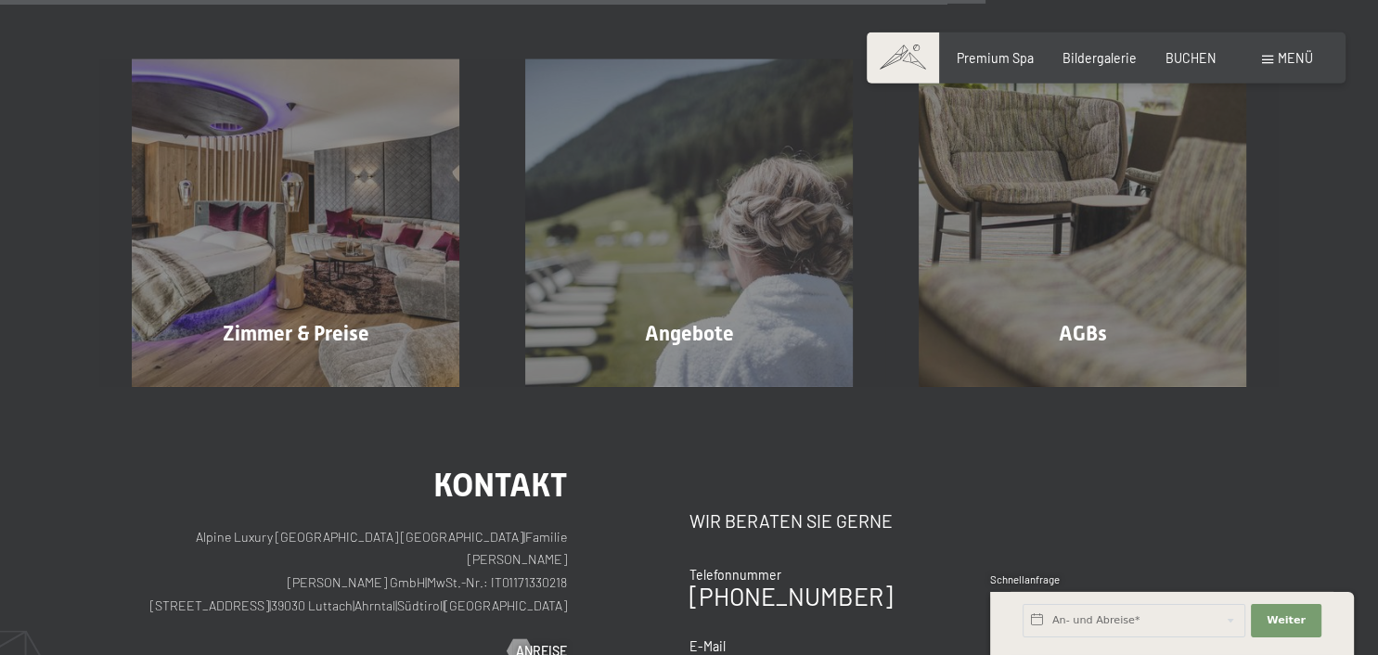
scroll to position [1228, 0]
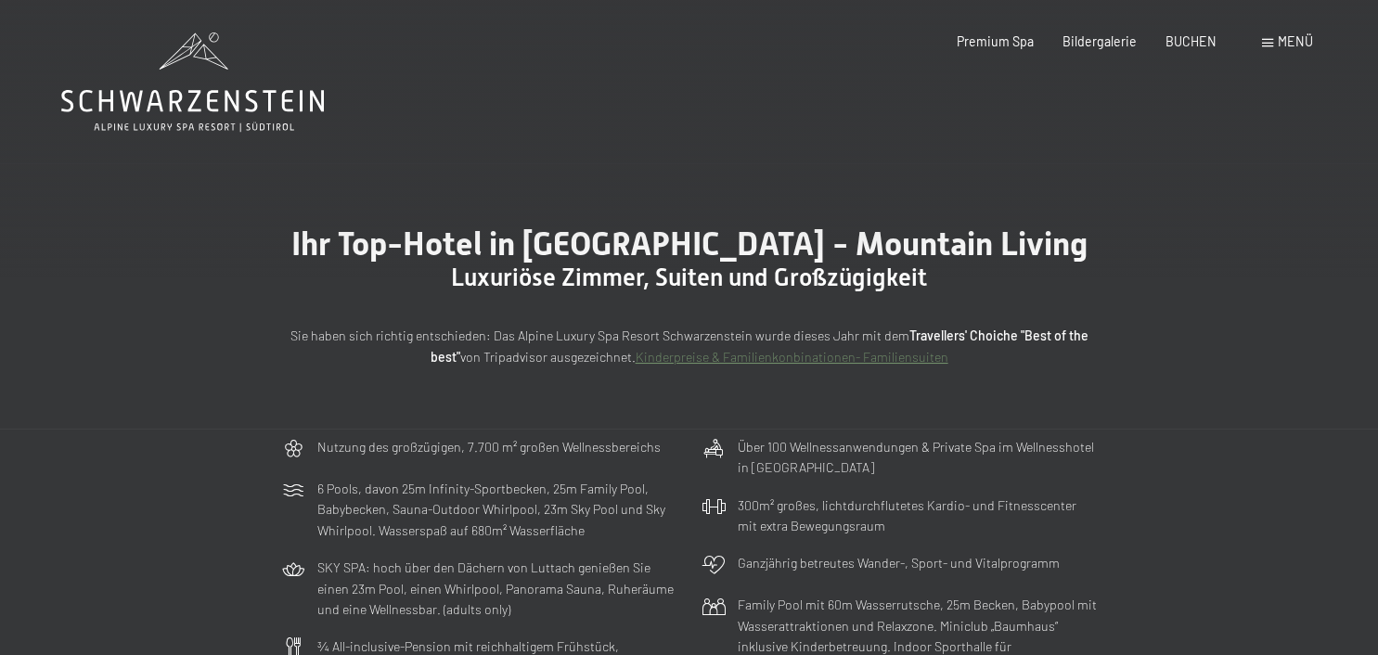
click at [1266, 40] on span at bounding box center [1267, 43] width 11 height 8
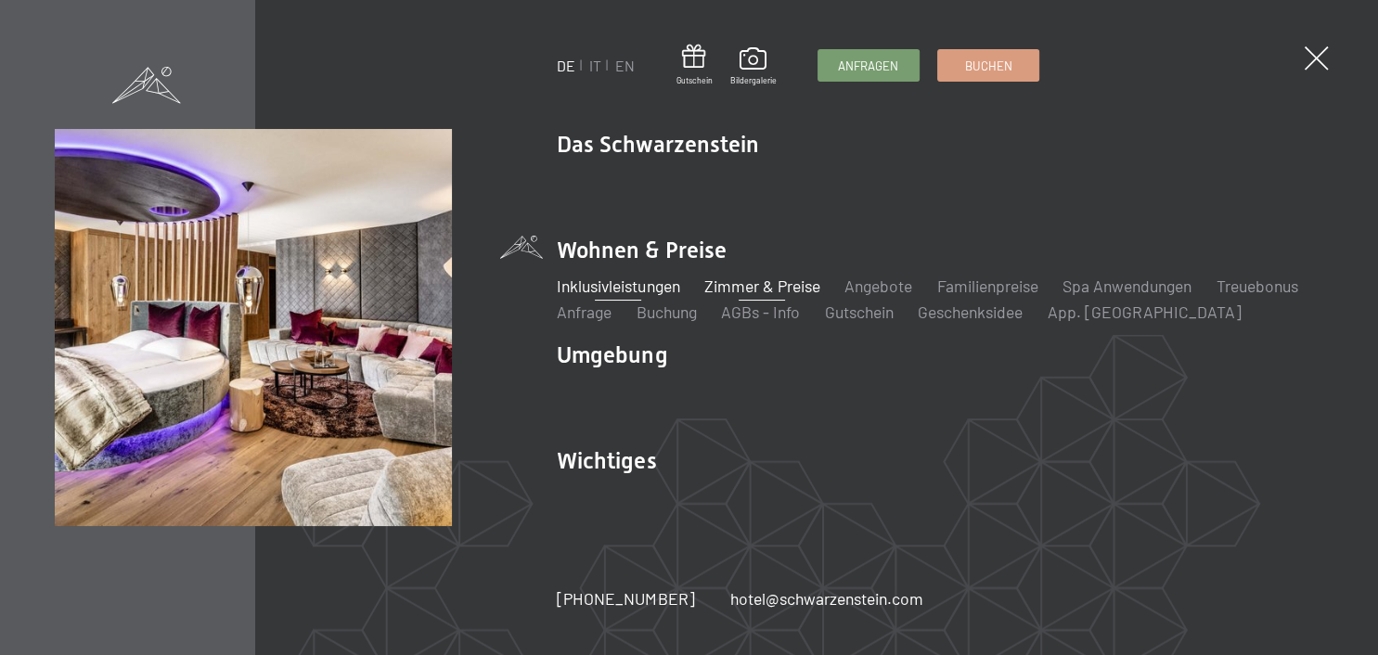
click at [649, 285] on link "Inklusivleistungen" at bounding box center [618, 286] width 123 height 20
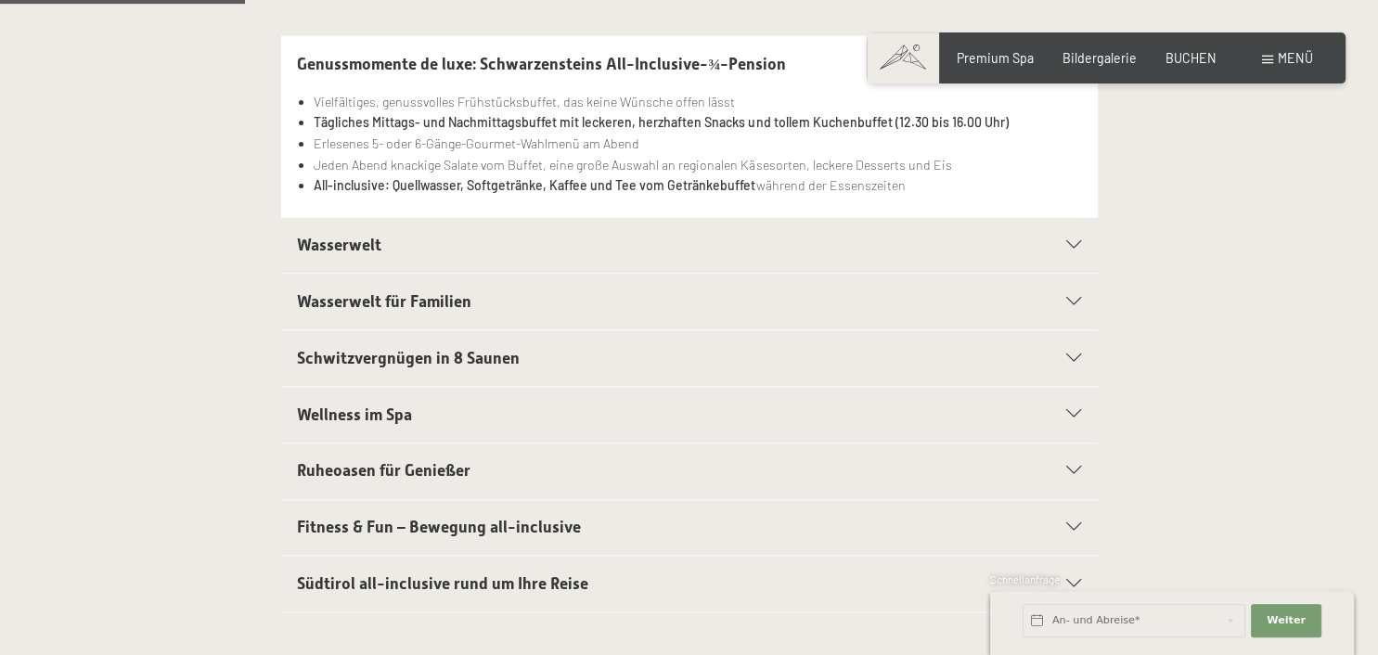
scroll to position [599, 0]
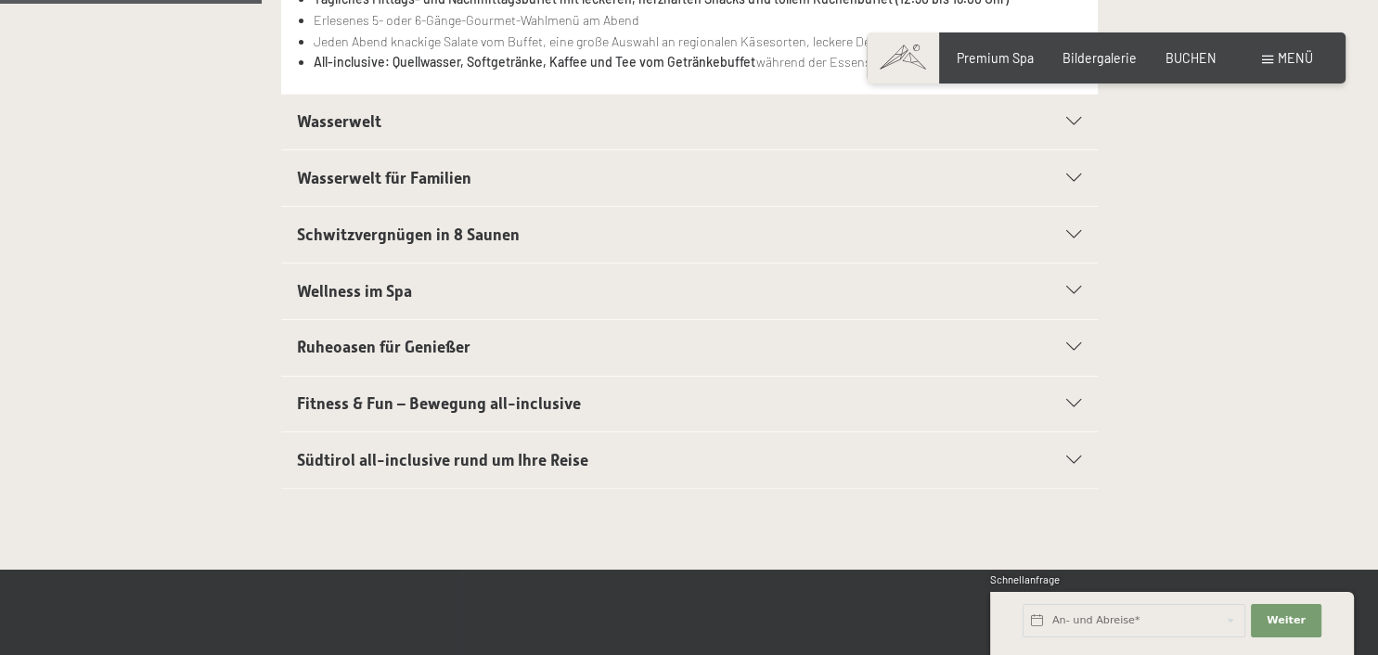
click at [1057, 285] on div "Wellness im Spa" at bounding box center [689, 292] width 784 height 56
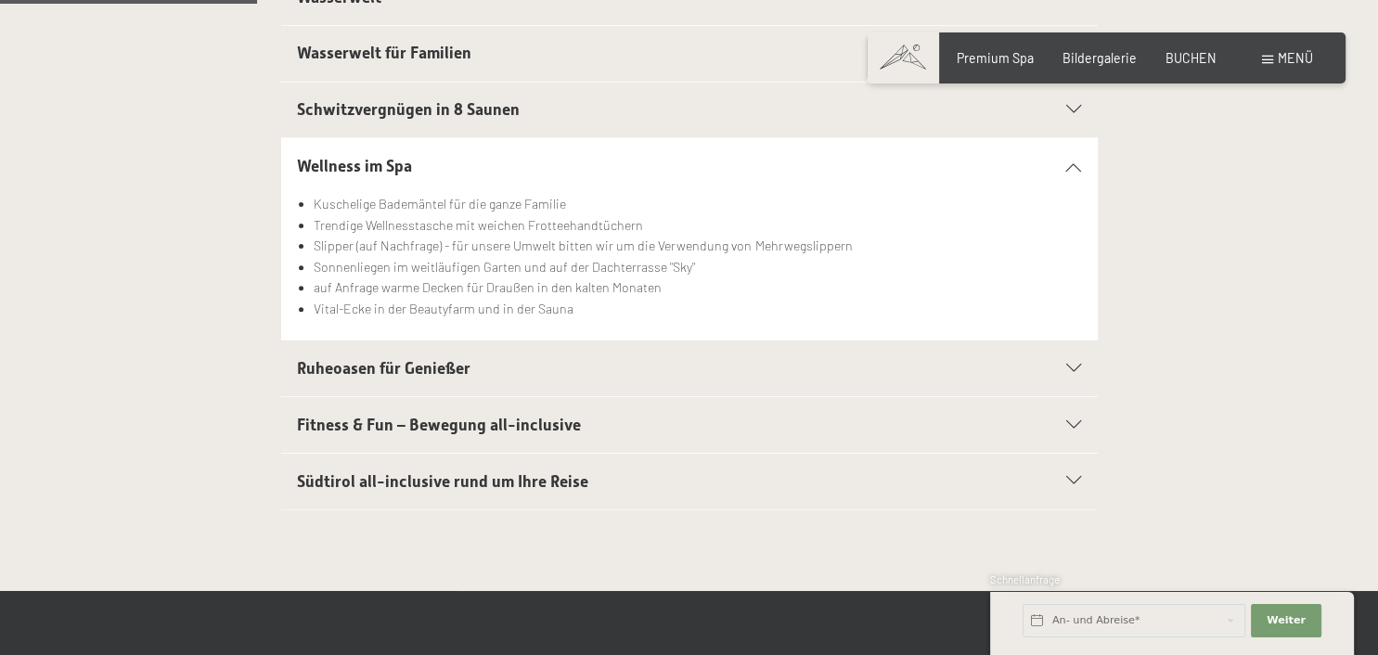
scroll to position [570, 0]
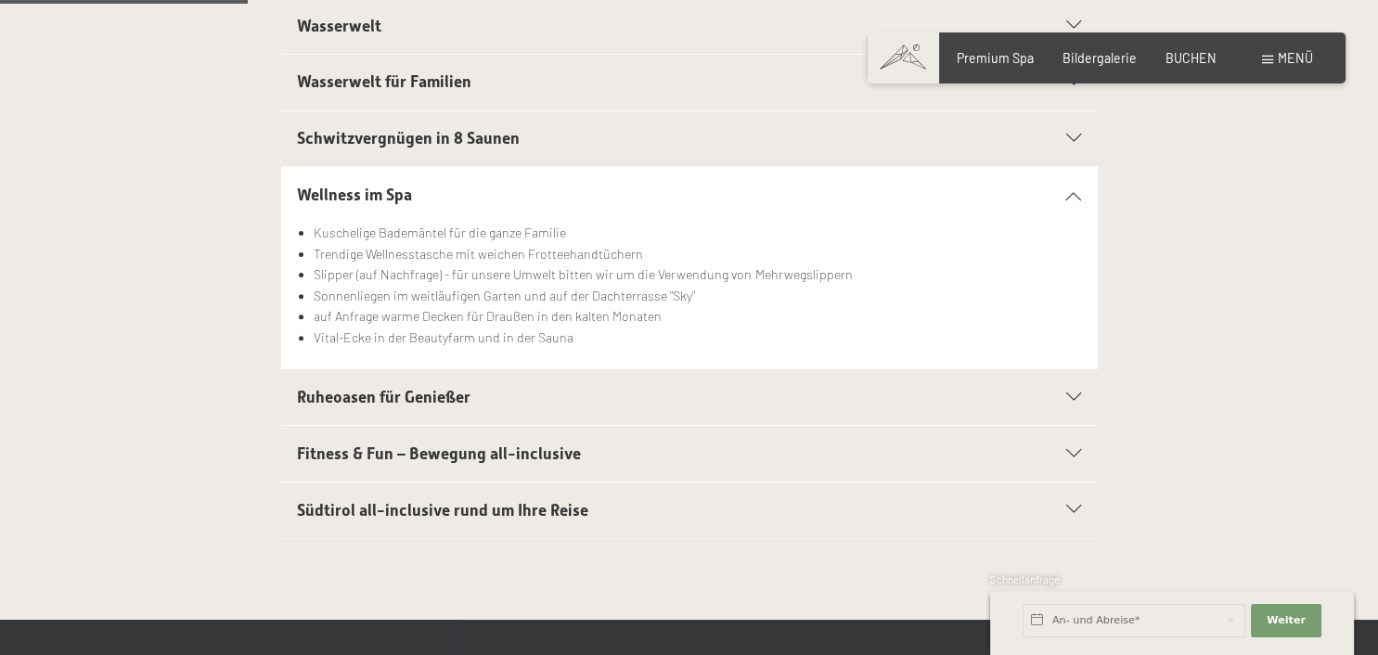
click at [648, 146] on h2 "Schwitzvergnügen in 8 Saunen" at bounding box center [649, 138] width 705 height 23
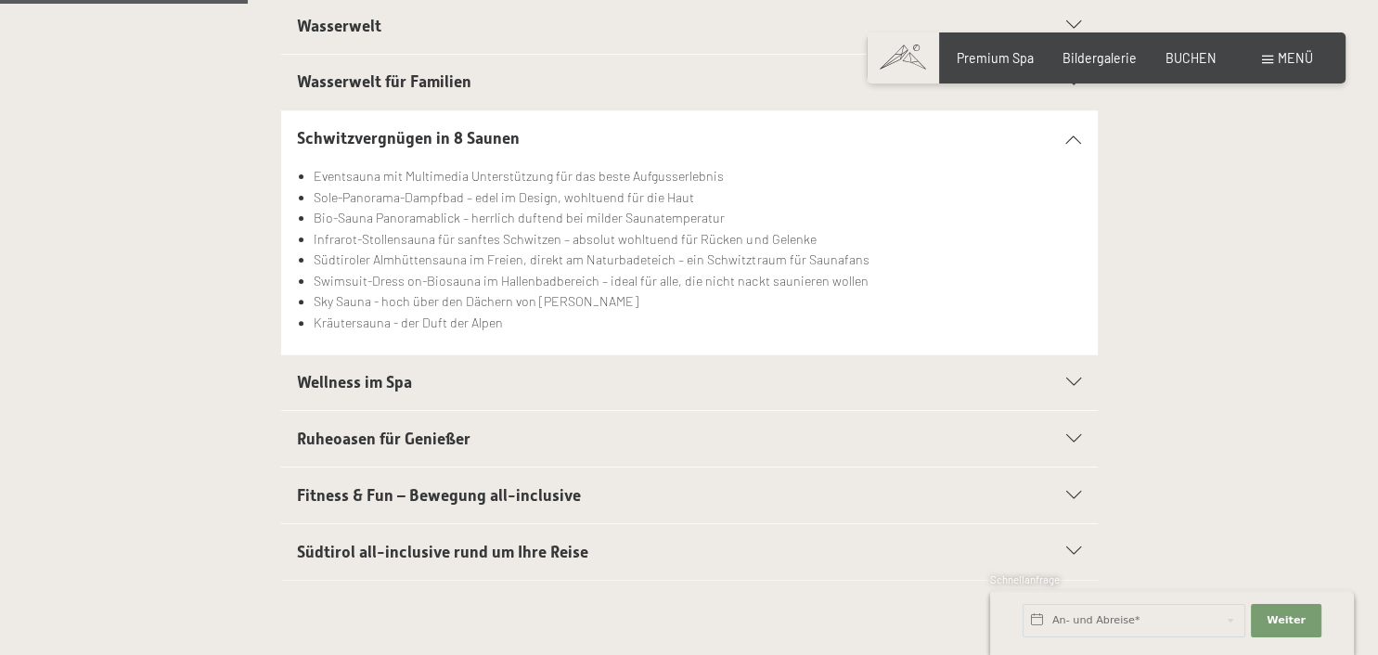
click at [794, 43] on div "Wasserwelt" at bounding box center [689, 26] width 784 height 56
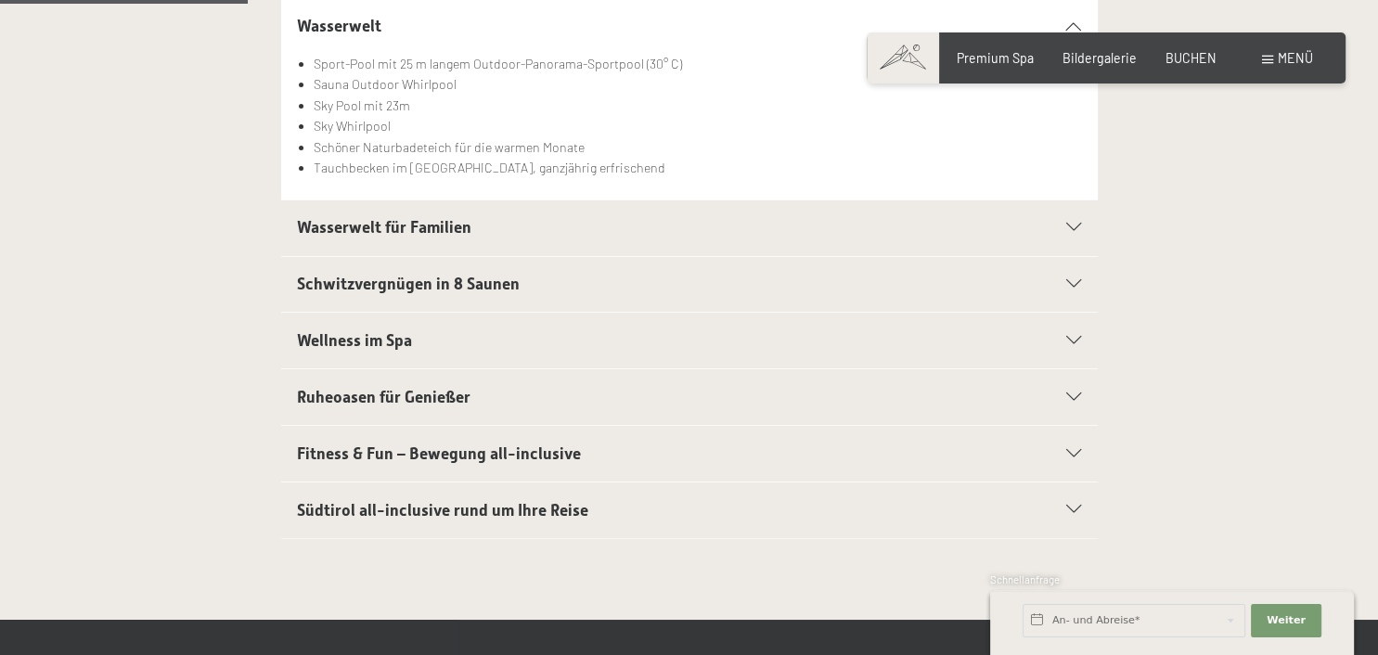
click at [1288, 191] on div "Wasserwelt Sport-Pool mit 25 m langem Outdoor-Panorama-Sportpool (30° C) Sauna …" at bounding box center [689, 98] width 1237 height 203
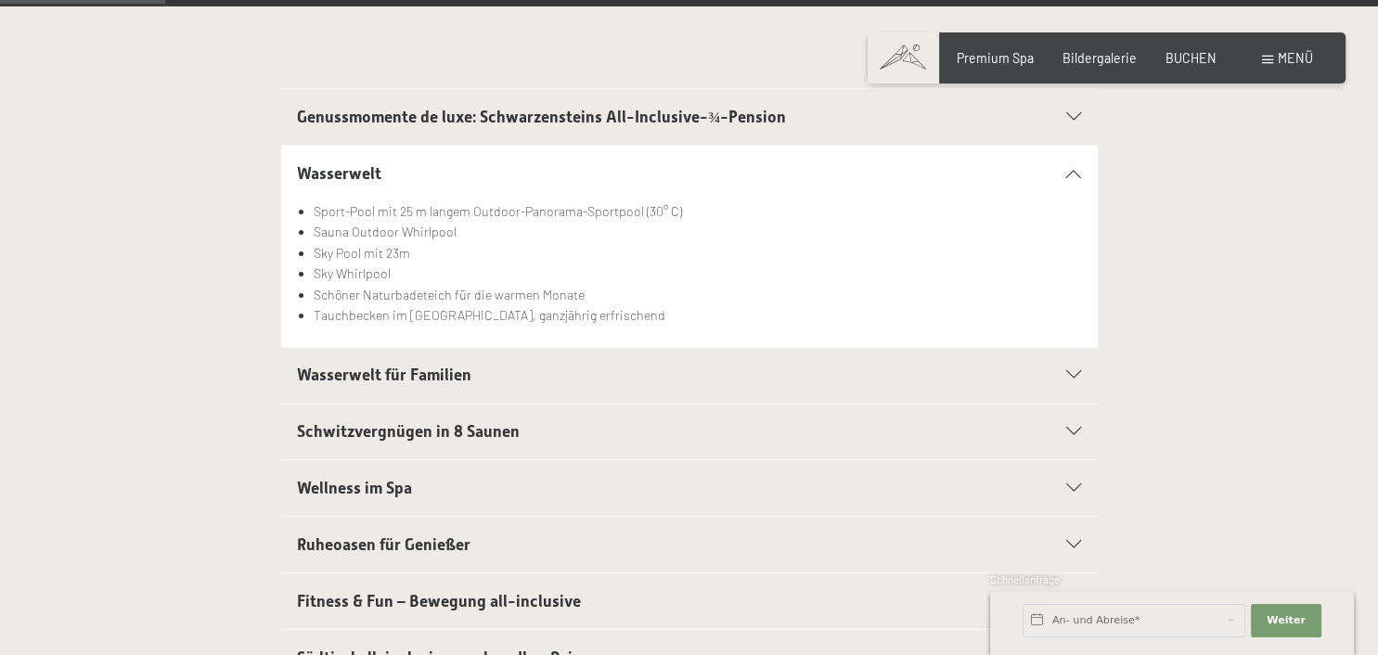
scroll to position [374, 0]
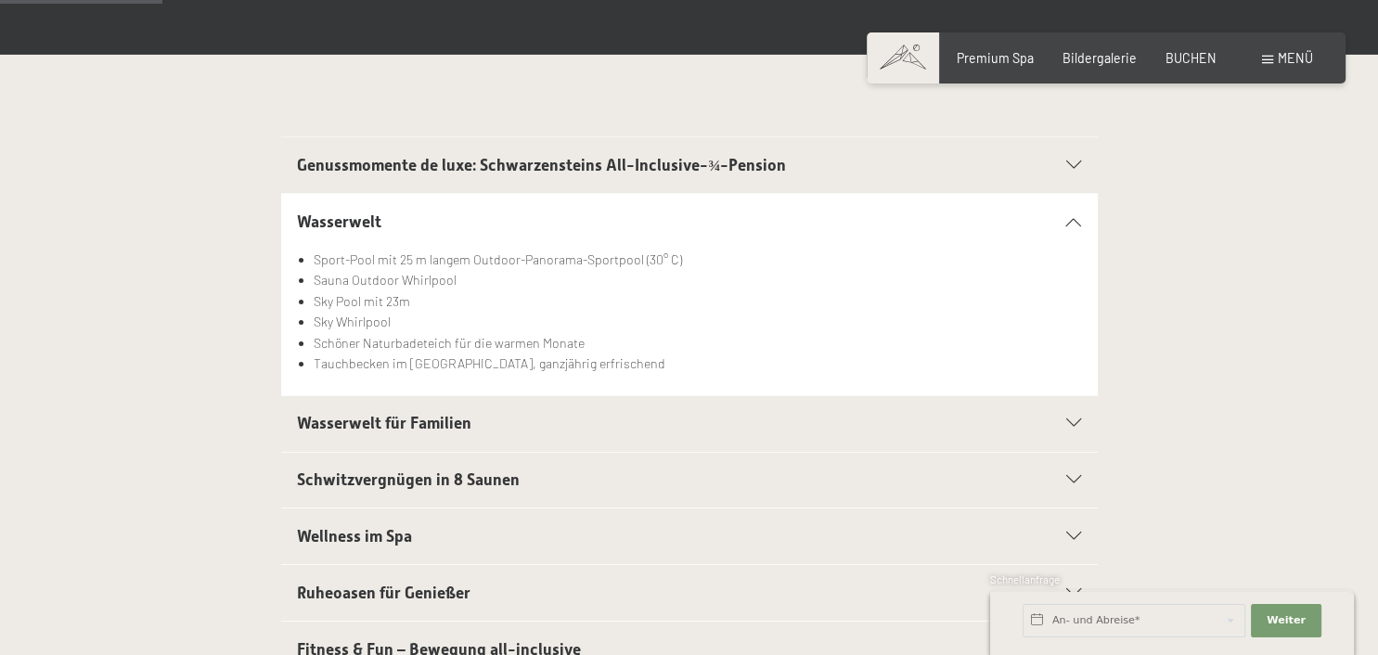
click at [1075, 165] on icon at bounding box center [1073, 166] width 15 height 8
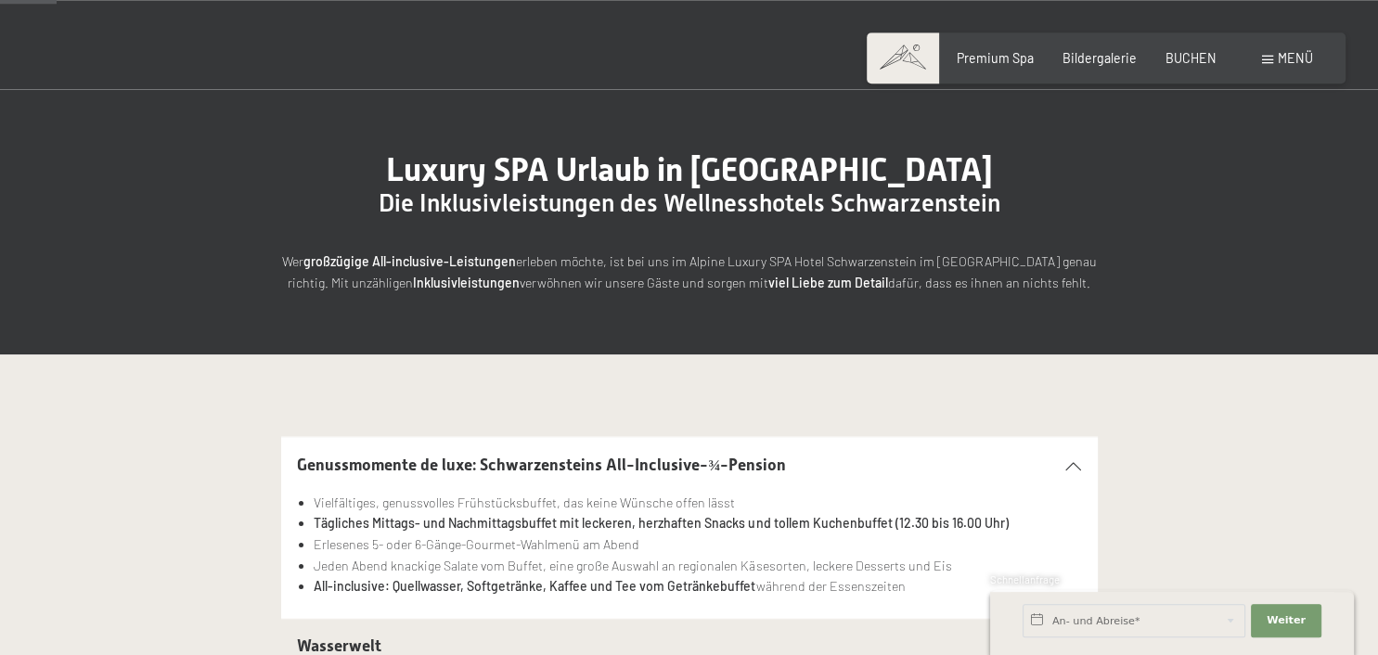
scroll to position [0, 0]
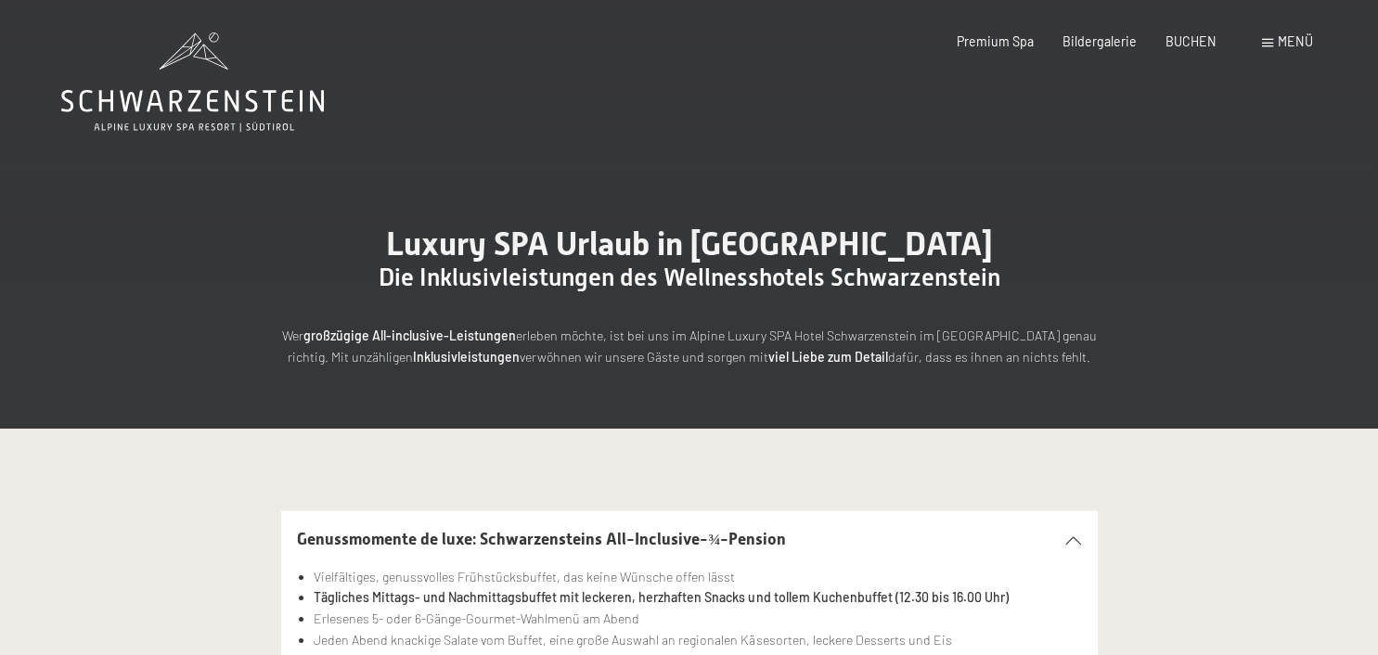
click at [1291, 41] on span "Menü" at bounding box center [1295, 41] width 35 height 16
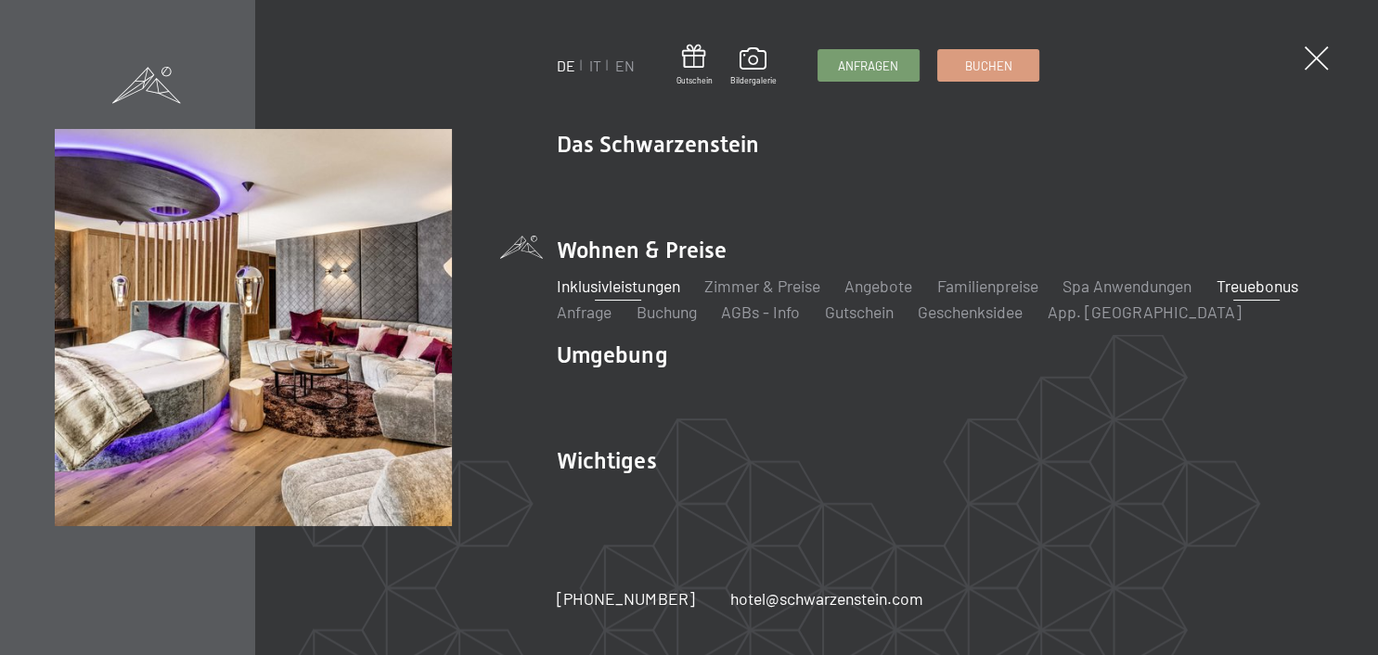
click at [1216, 296] on link "Treuebonus" at bounding box center [1257, 286] width 82 height 20
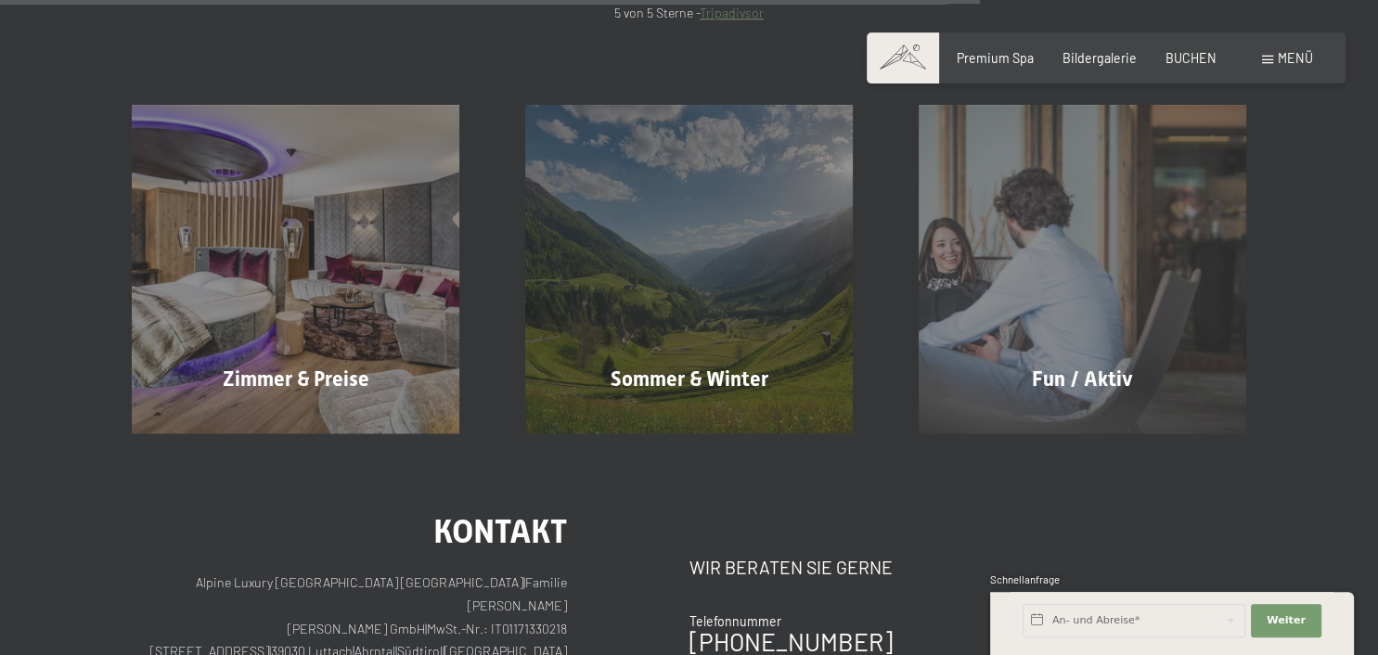
scroll to position [1321, 0]
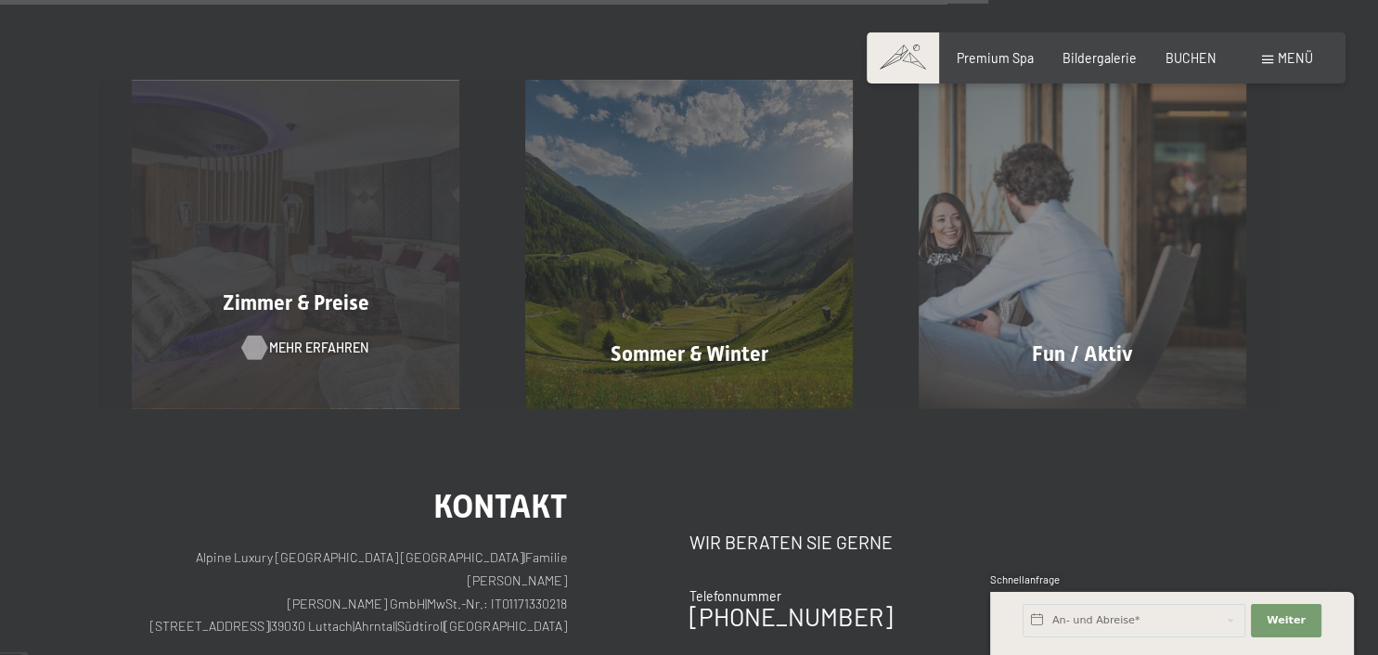
click at [312, 350] on span "Mehr erfahren" at bounding box center [318, 348] width 99 height 19
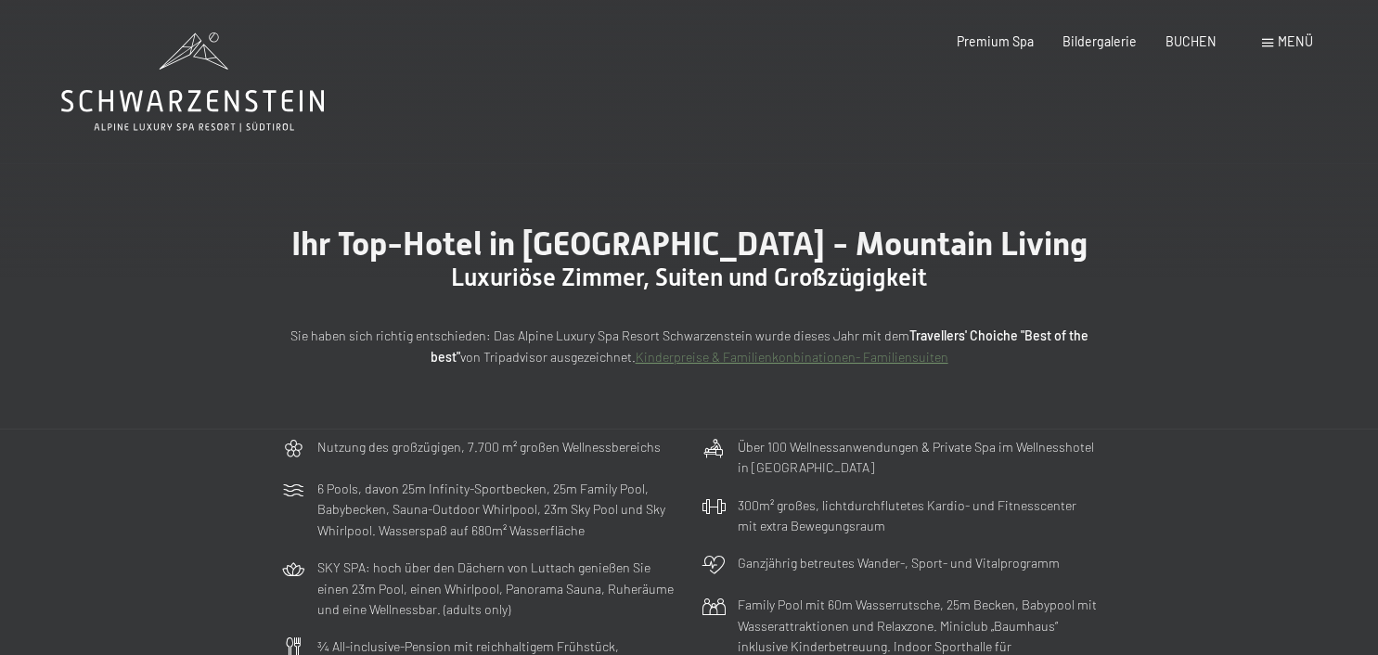
click at [1286, 51] on div "Buchen Anfragen Premium Spa Bildergalerie BUCHEN Menü DE IT EN Gutschein Bilder…" at bounding box center [1105, 41] width 413 height 19
click at [1292, 49] on span "Menü" at bounding box center [1295, 41] width 35 height 16
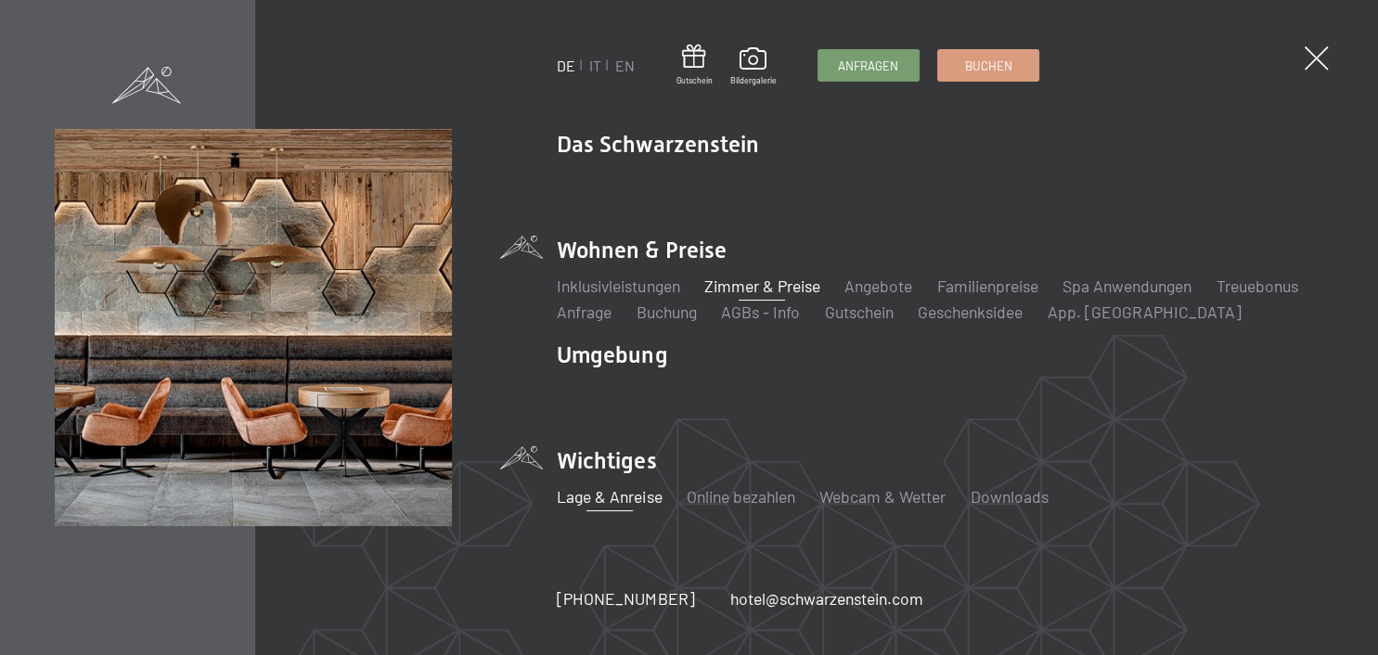
click at [626, 498] on link "Lage & Anreise" at bounding box center [609, 496] width 105 height 20
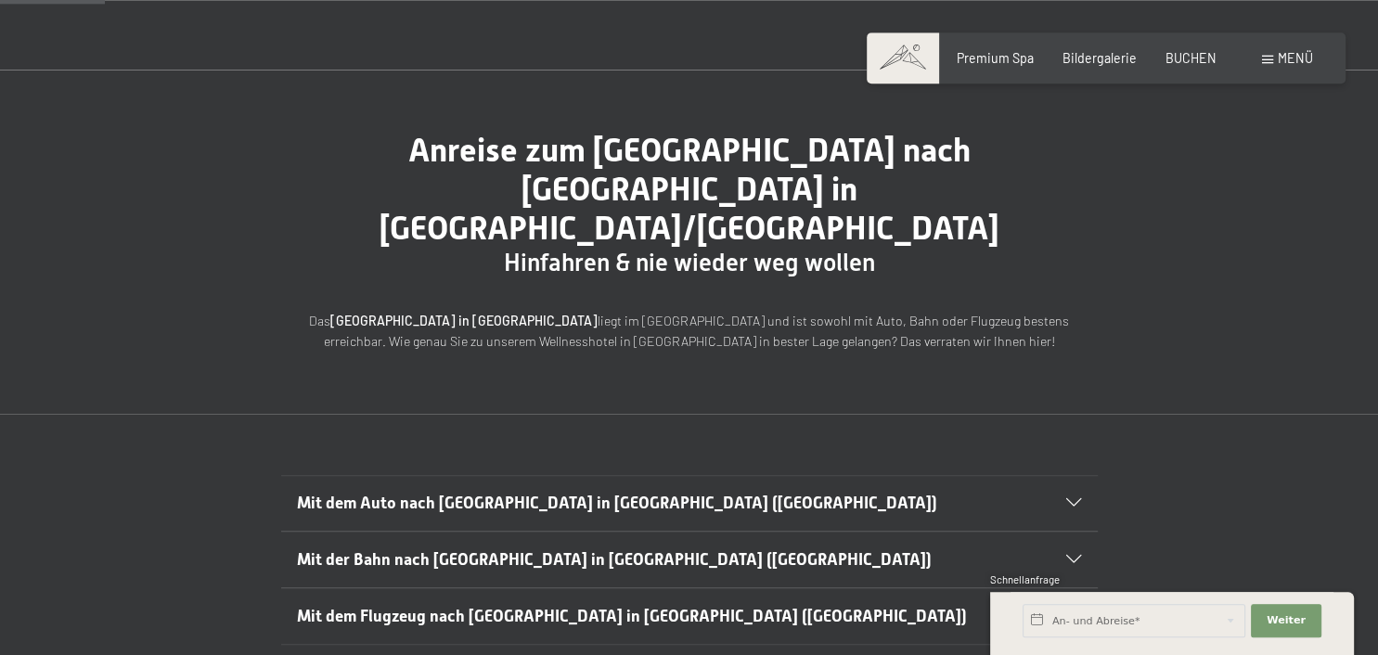
scroll to position [69, 0]
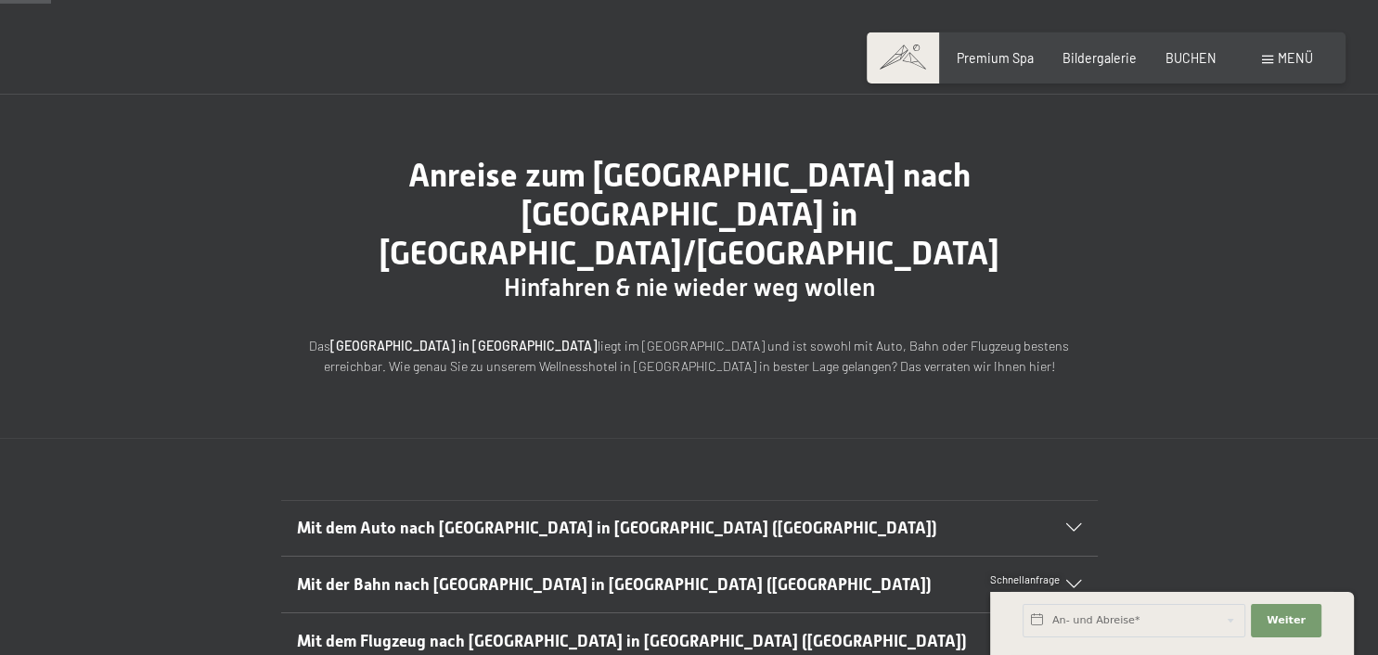
click at [1078, 501] on div "Mit dem Auto nach Luttach in Südtirol (Italien)" at bounding box center [689, 529] width 784 height 56
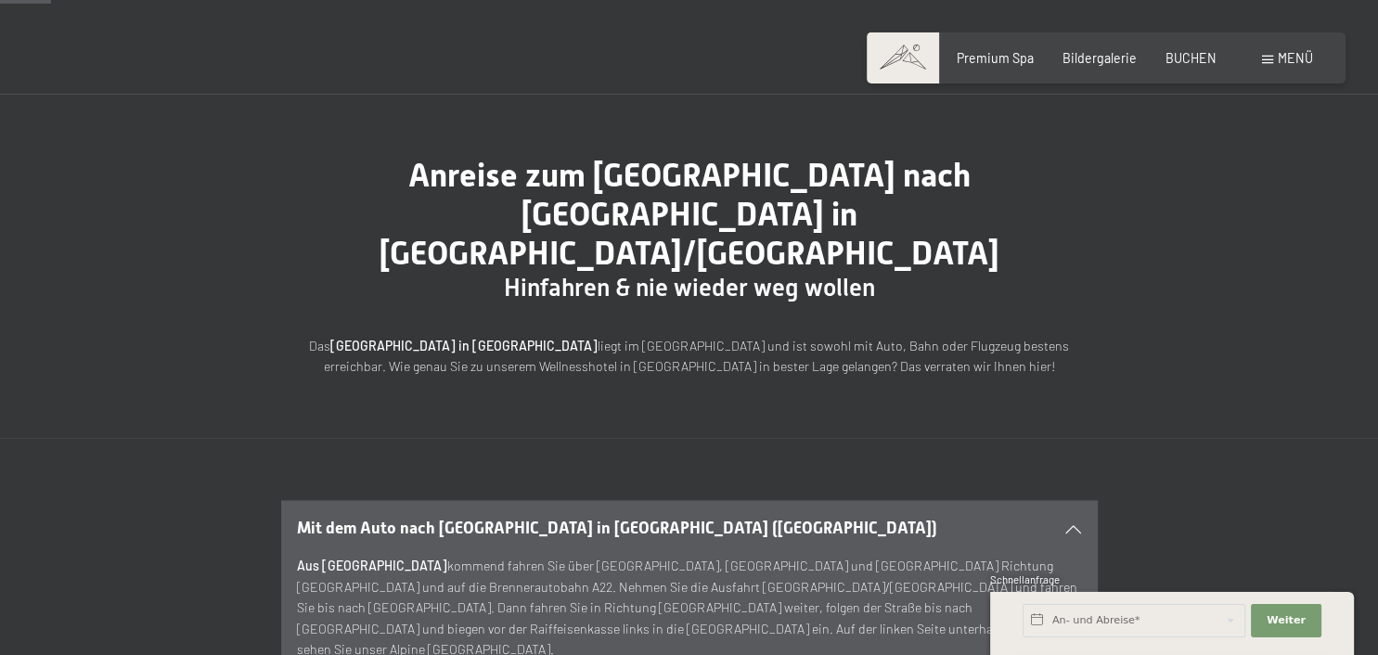
scroll to position [0, 0]
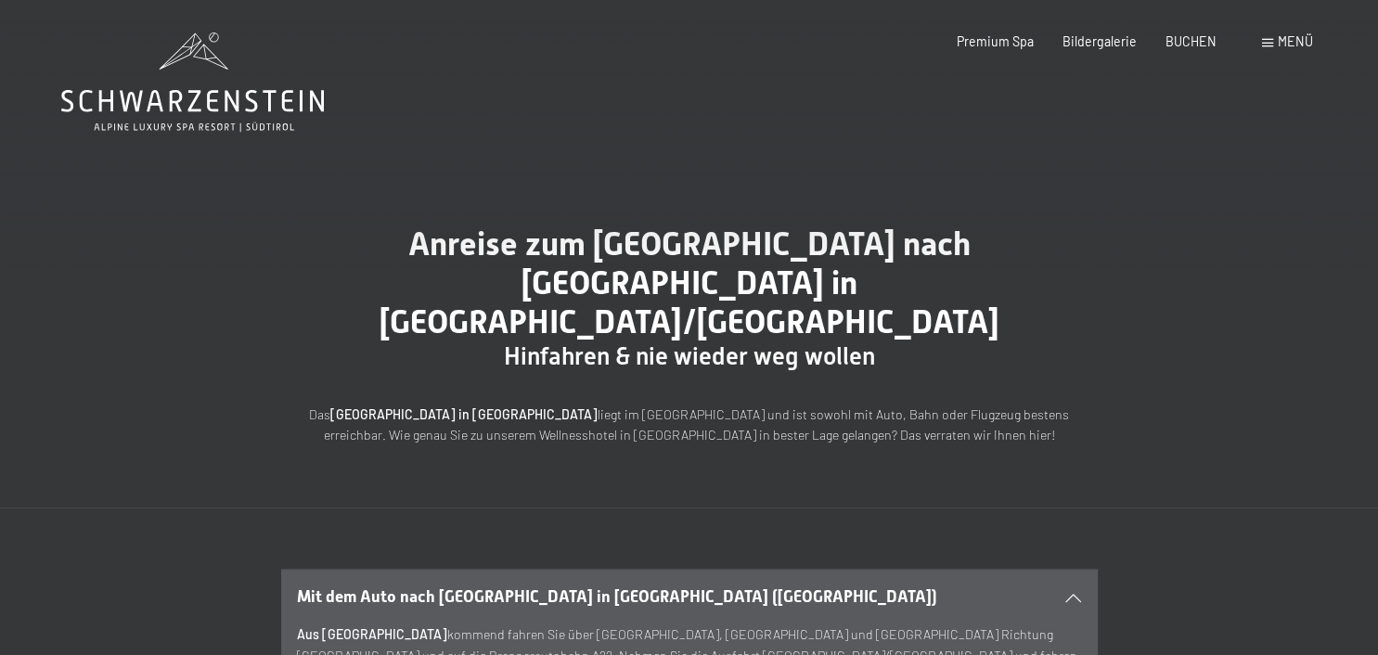
click at [1307, 39] on span "Menü" at bounding box center [1295, 41] width 35 height 16
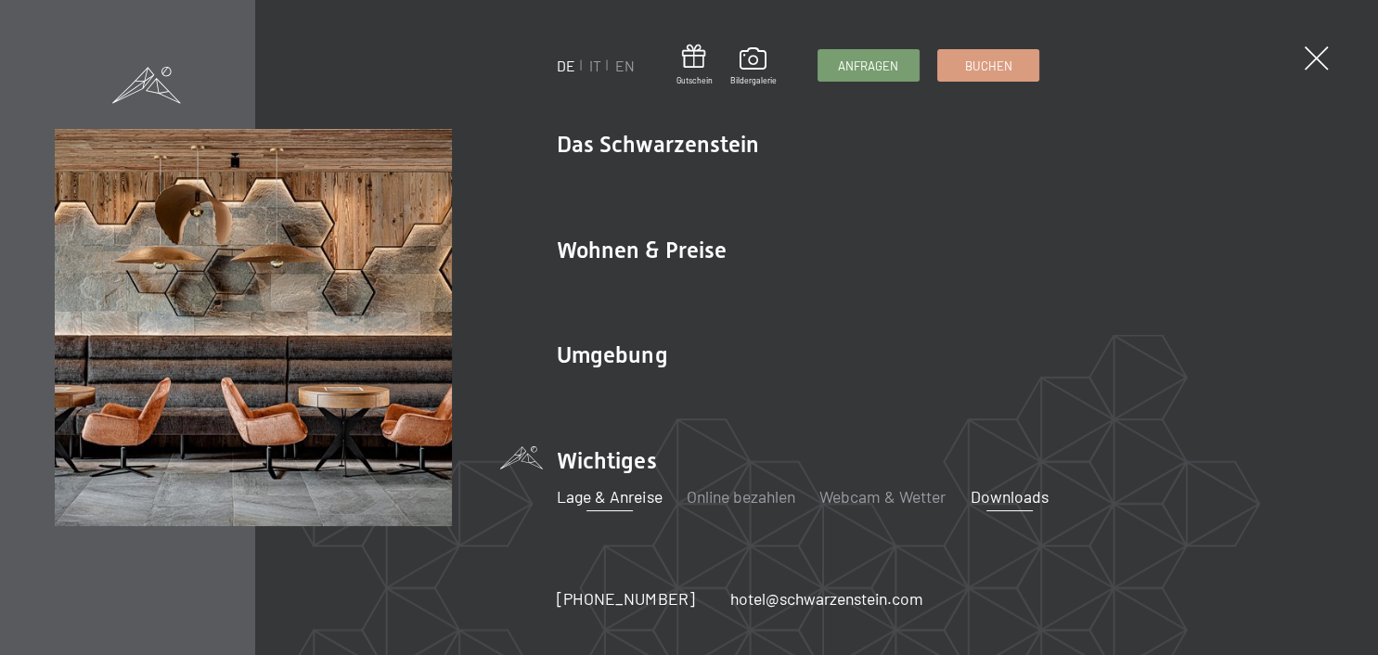
click at [995, 504] on link "Downloads" at bounding box center [1010, 496] width 78 height 20
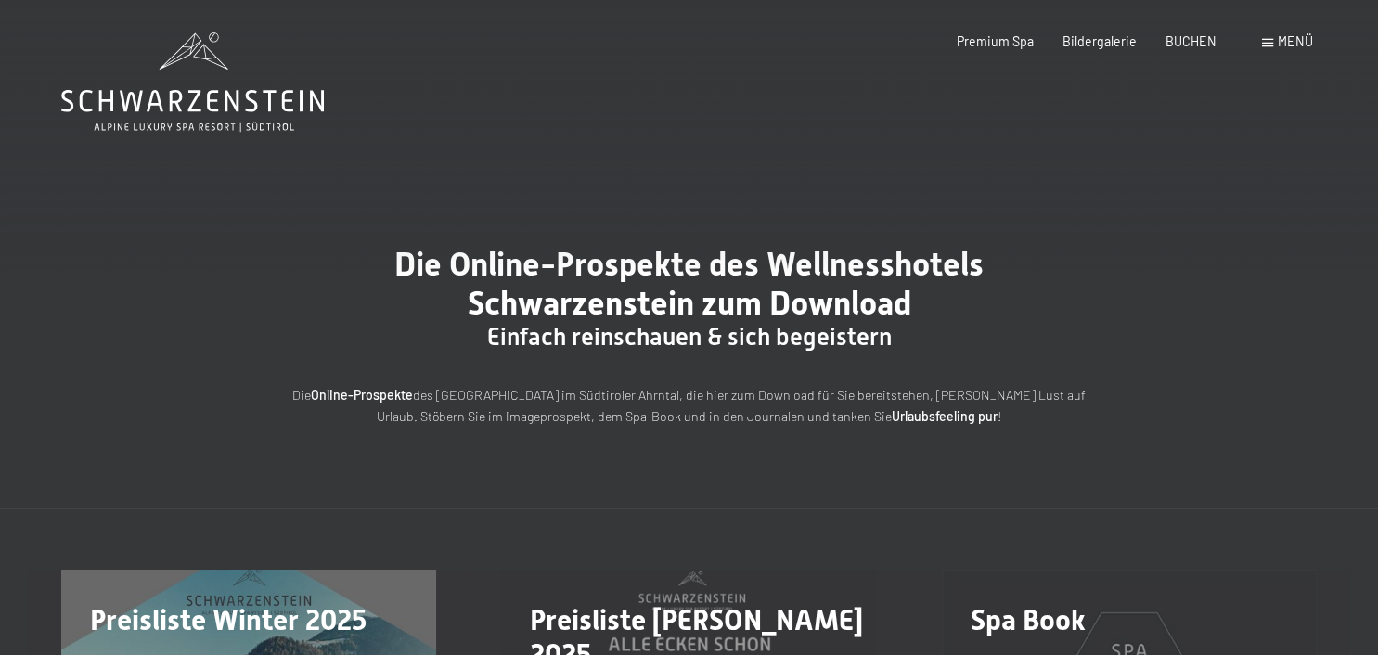
click at [1294, 37] on span "Menü" at bounding box center [1295, 41] width 35 height 16
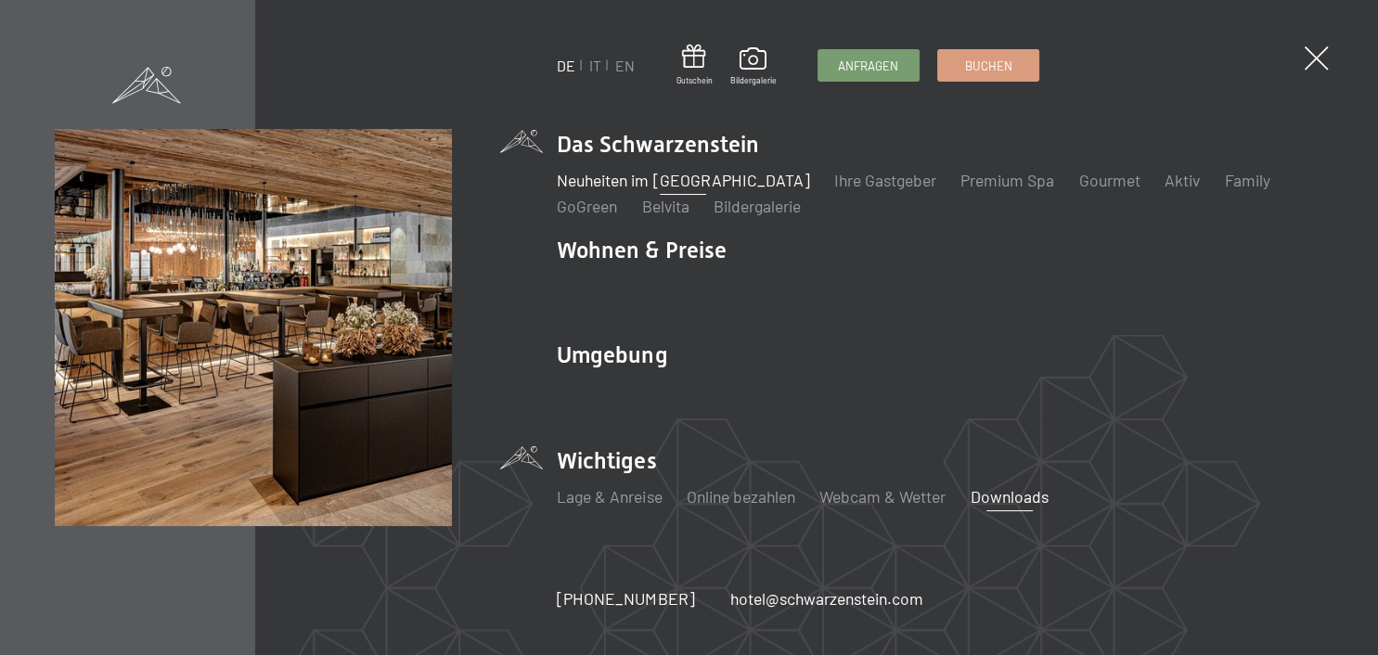
click at [740, 183] on link "Neuheiten im [GEOGRAPHIC_DATA]" at bounding box center [683, 180] width 252 height 20
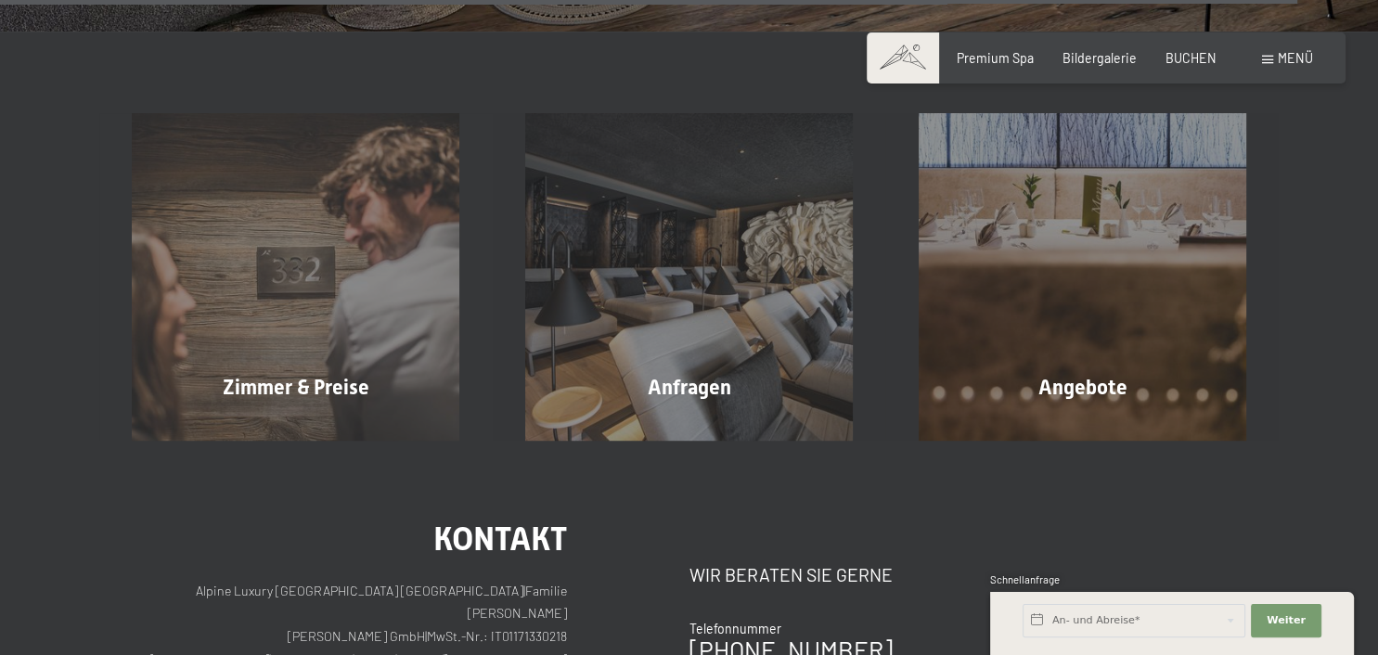
scroll to position [6182, 0]
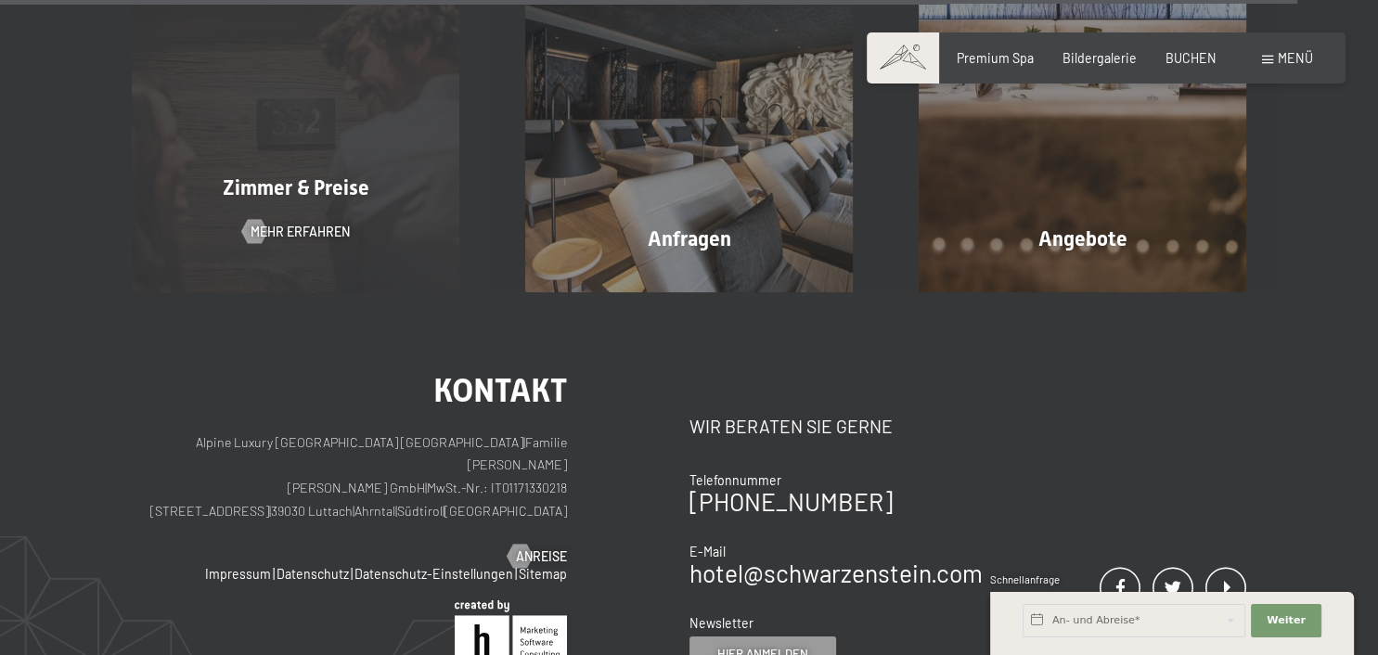
click at [335, 224] on div "Zimmer & Preise Mehr erfahren" at bounding box center [296, 129] width 394 height 328
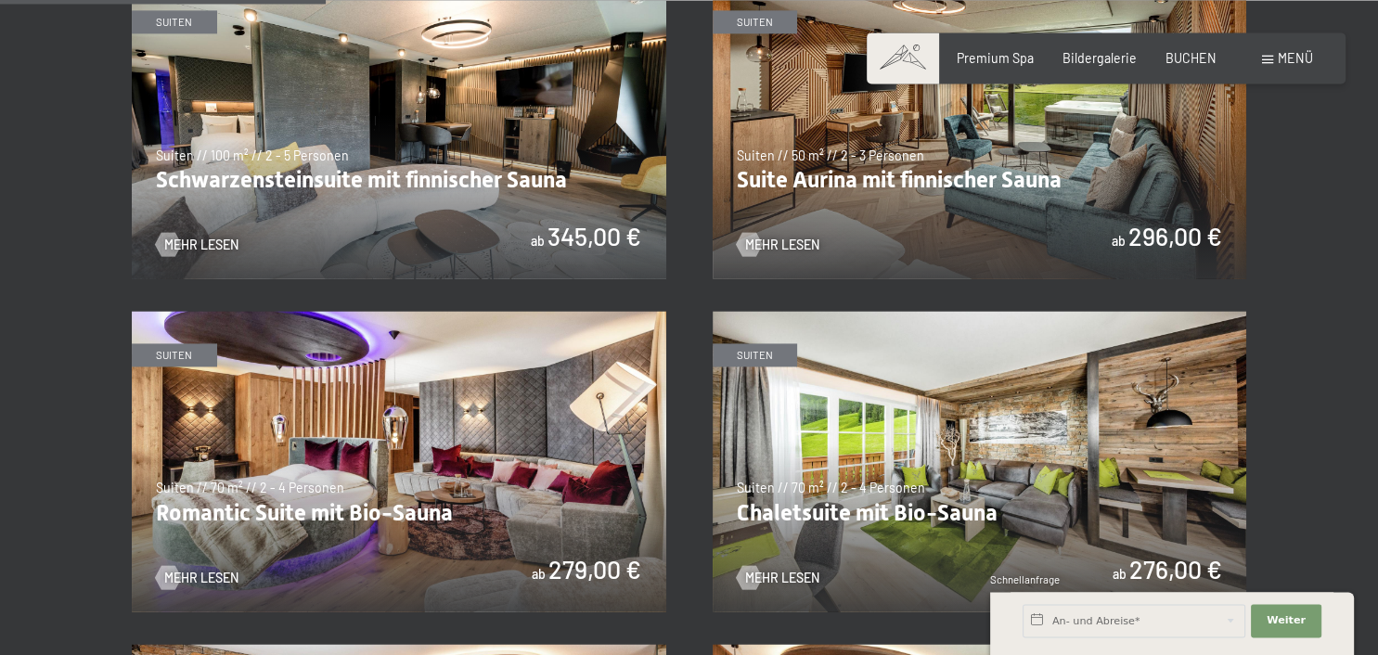
scroll to position [1236, 0]
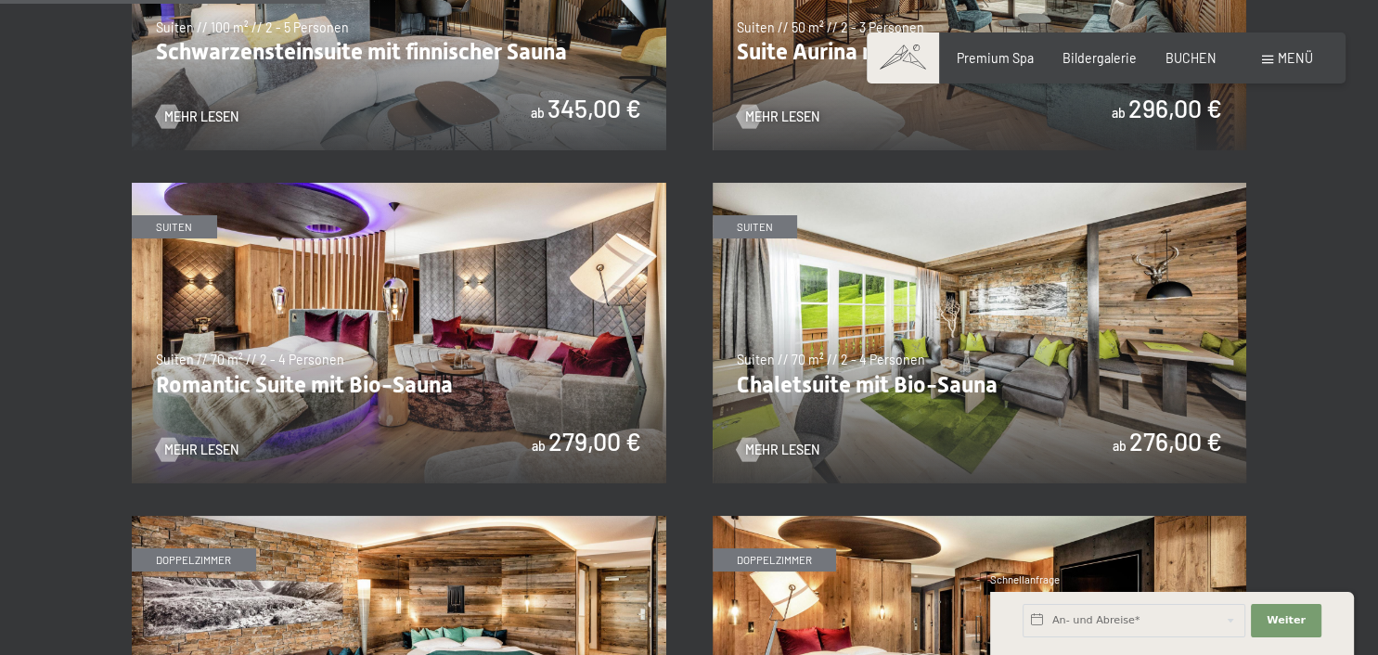
click at [491, 352] on img at bounding box center [399, 333] width 535 height 301
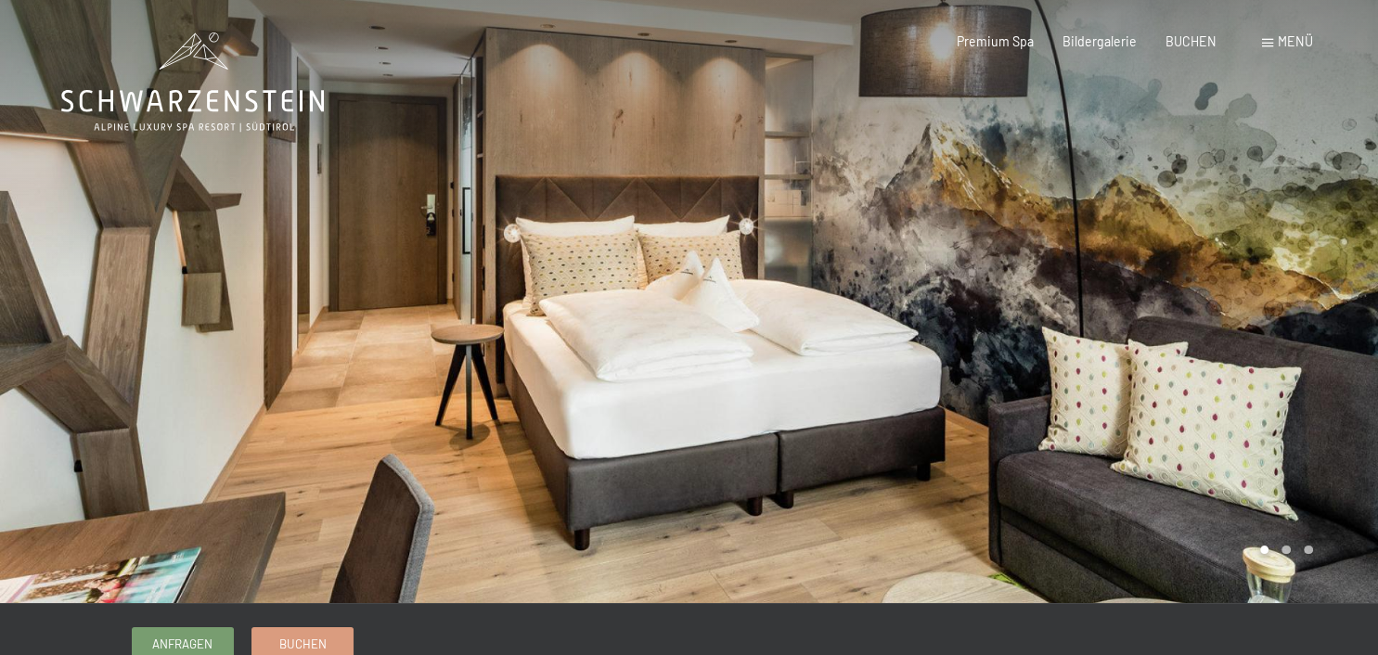
click at [1090, 388] on div at bounding box center [1035, 301] width 690 height 603
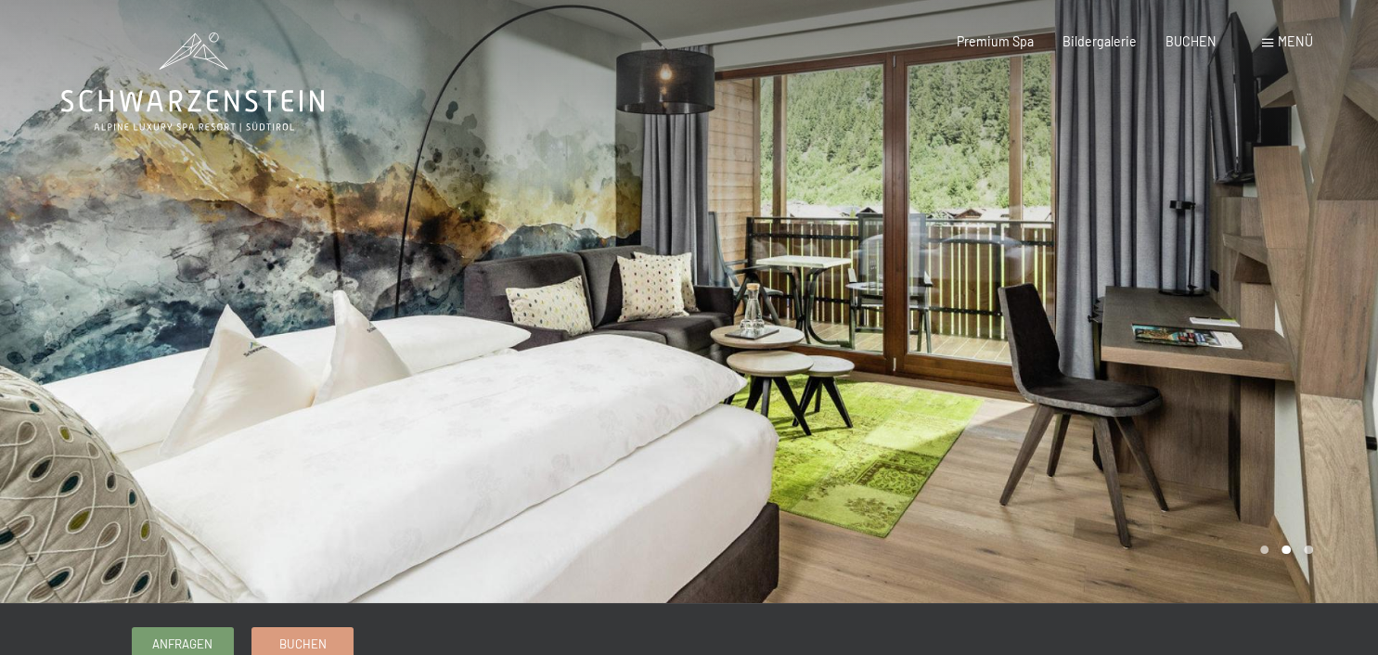
click at [1144, 372] on div at bounding box center [1035, 301] width 690 height 603
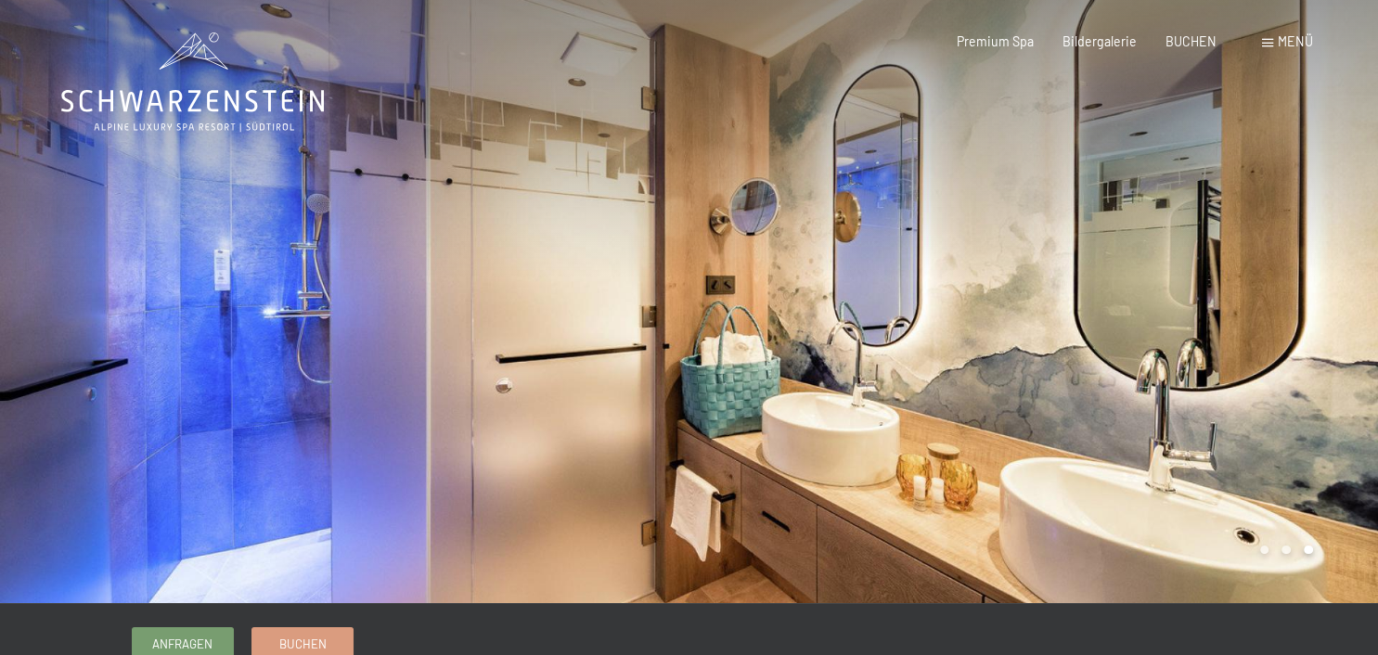
click at [1144, 372] on div at bounding box center [1035, 301] width 690 height 603
